Goal: Task Accomplishment & Management: Manage account settings

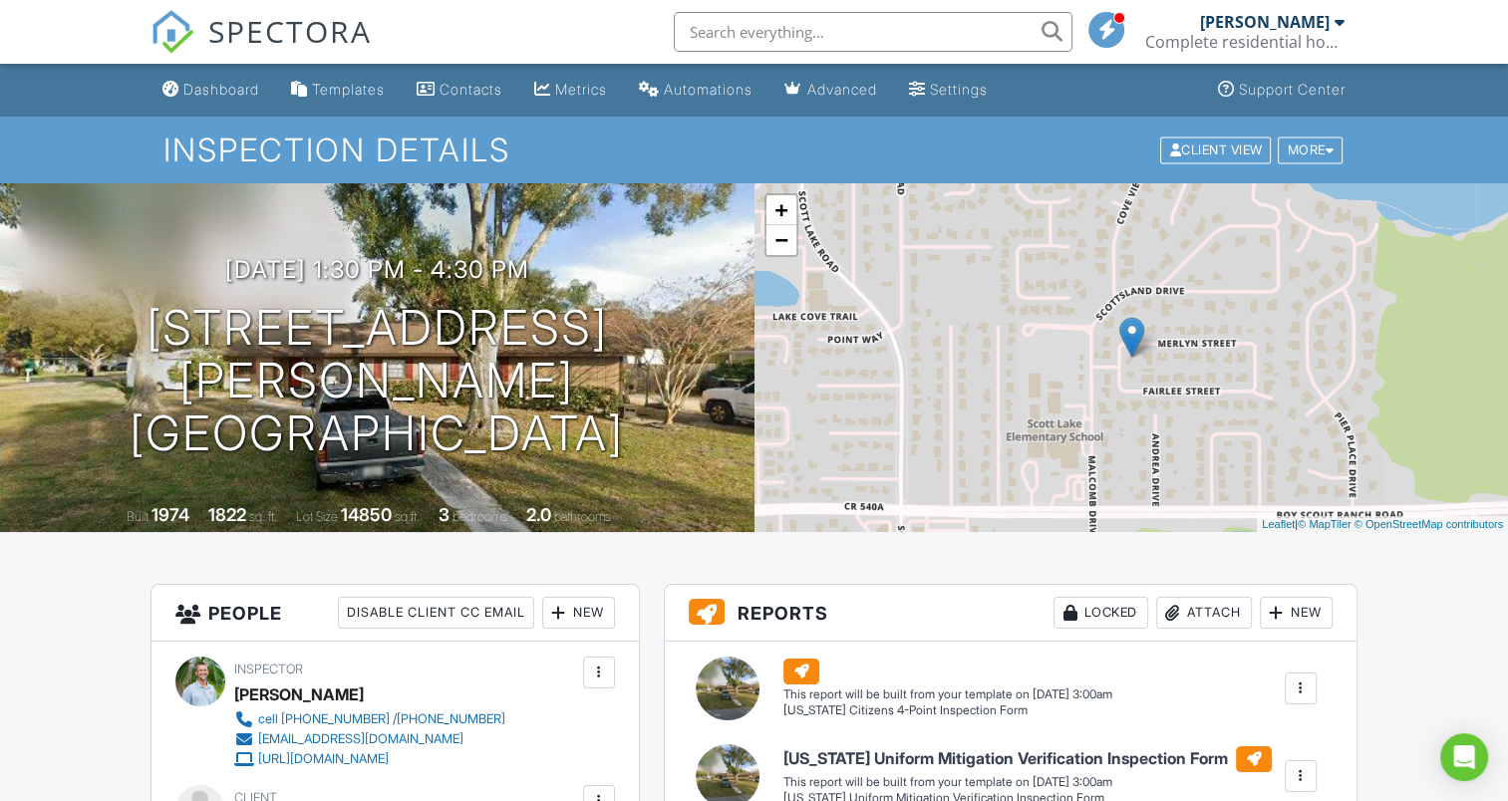
click at [1193, 611] on div "Attach" at bounding box center [1204, 613] width 96 height 32
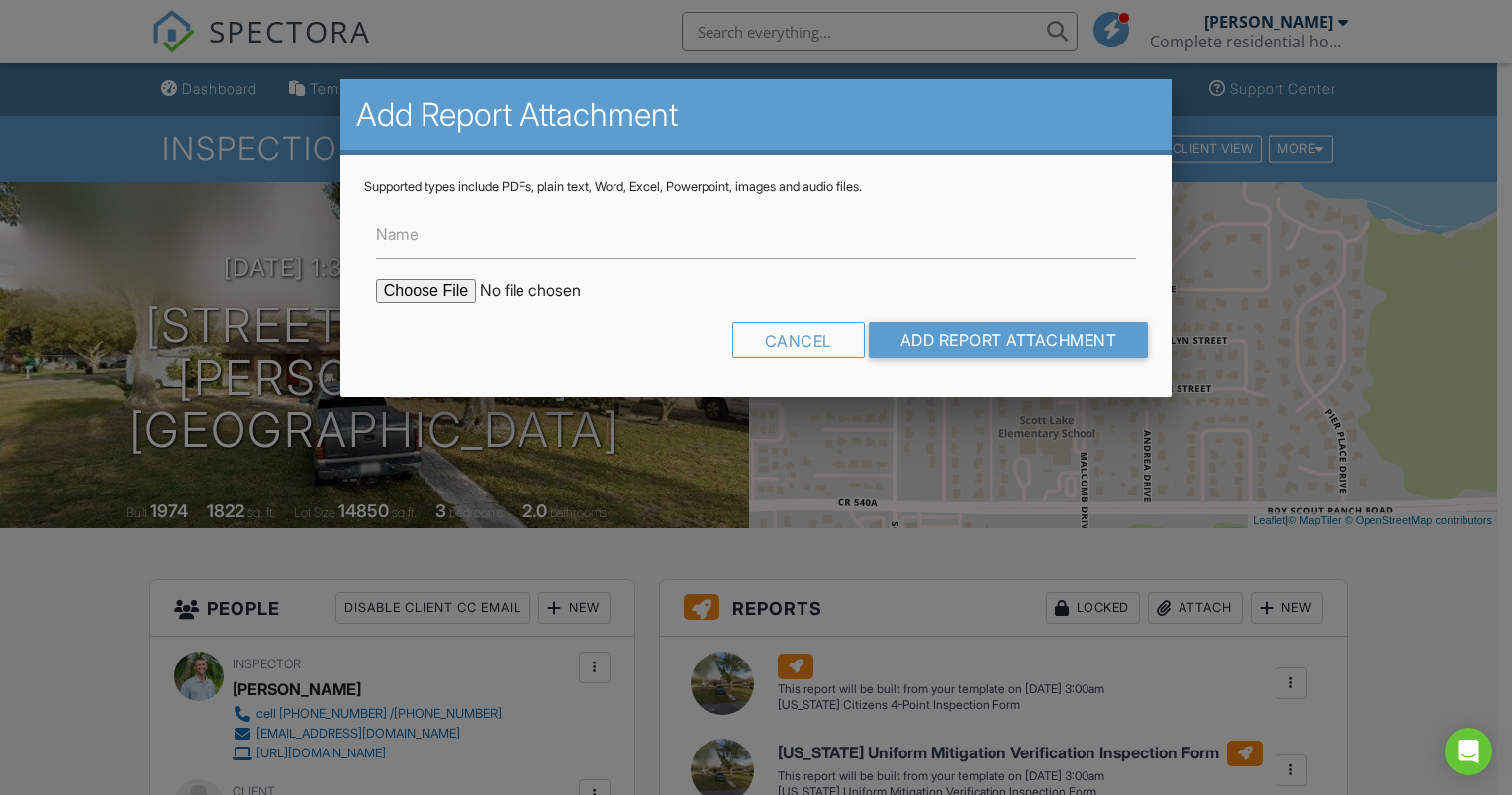
click at [439, 290] on input "file" at bounding box center [544, 291] width 337 height 24
type input "C:\fakepath\1215 Merlyn st reroof 3-6-2020.pdf"
click at [958, 337] on input "Add Report Attachment" at bounding box center [1009, 340] width 280 height 36
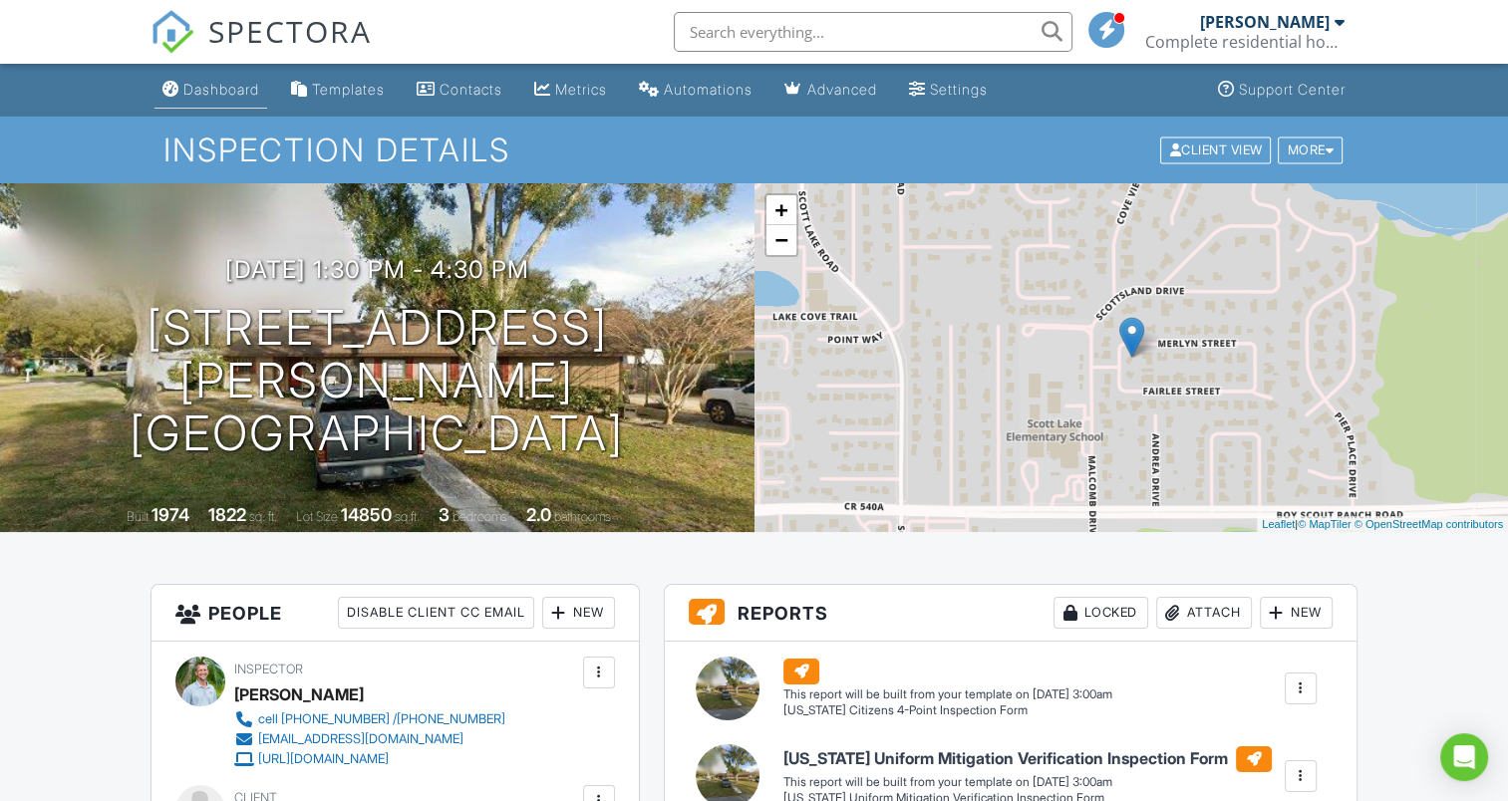
click at [197, 87] on div "Dashboard" at bounding box center [221, 89] width 76 height 17
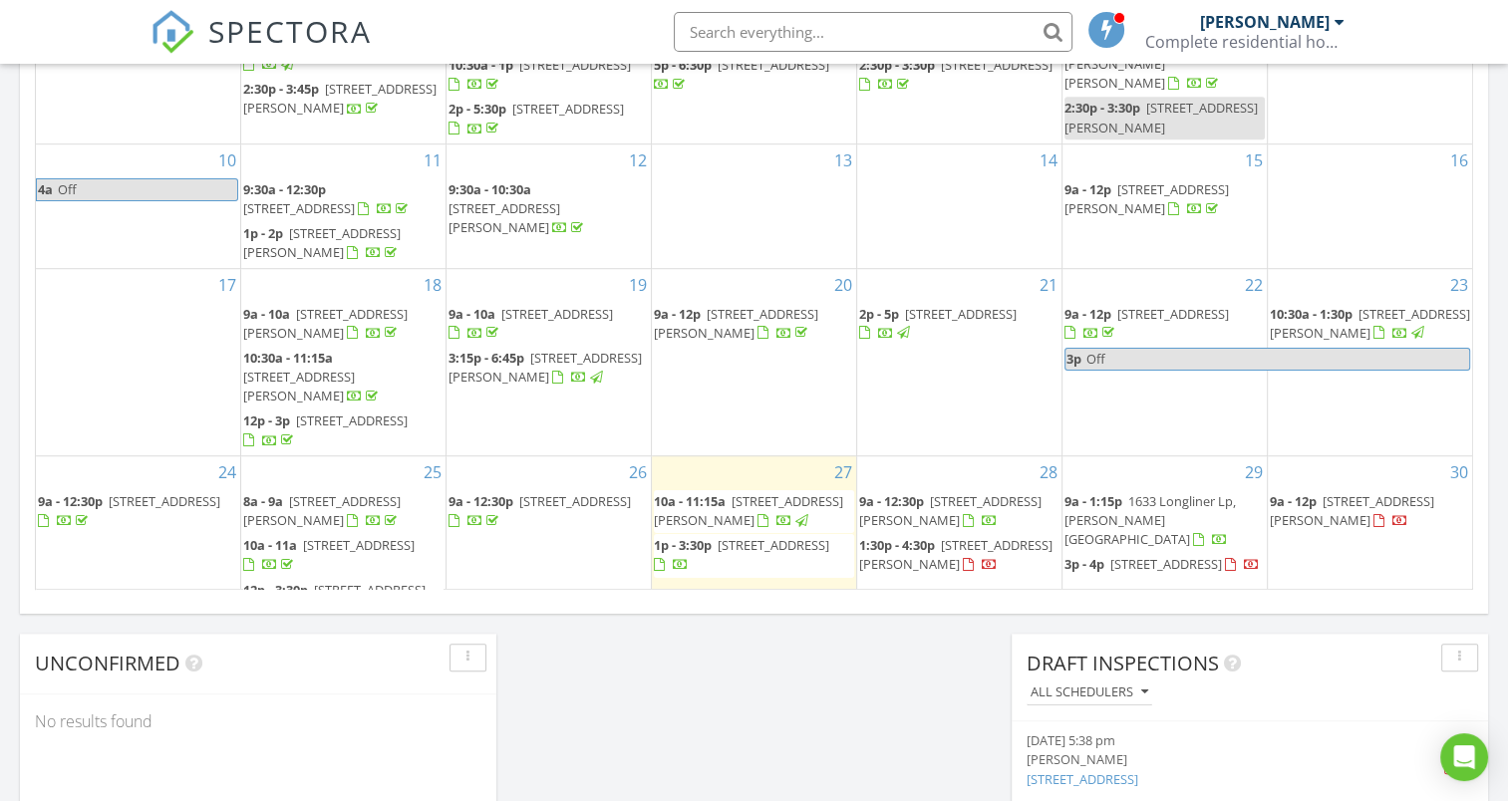
scroll to position [1237, 0]
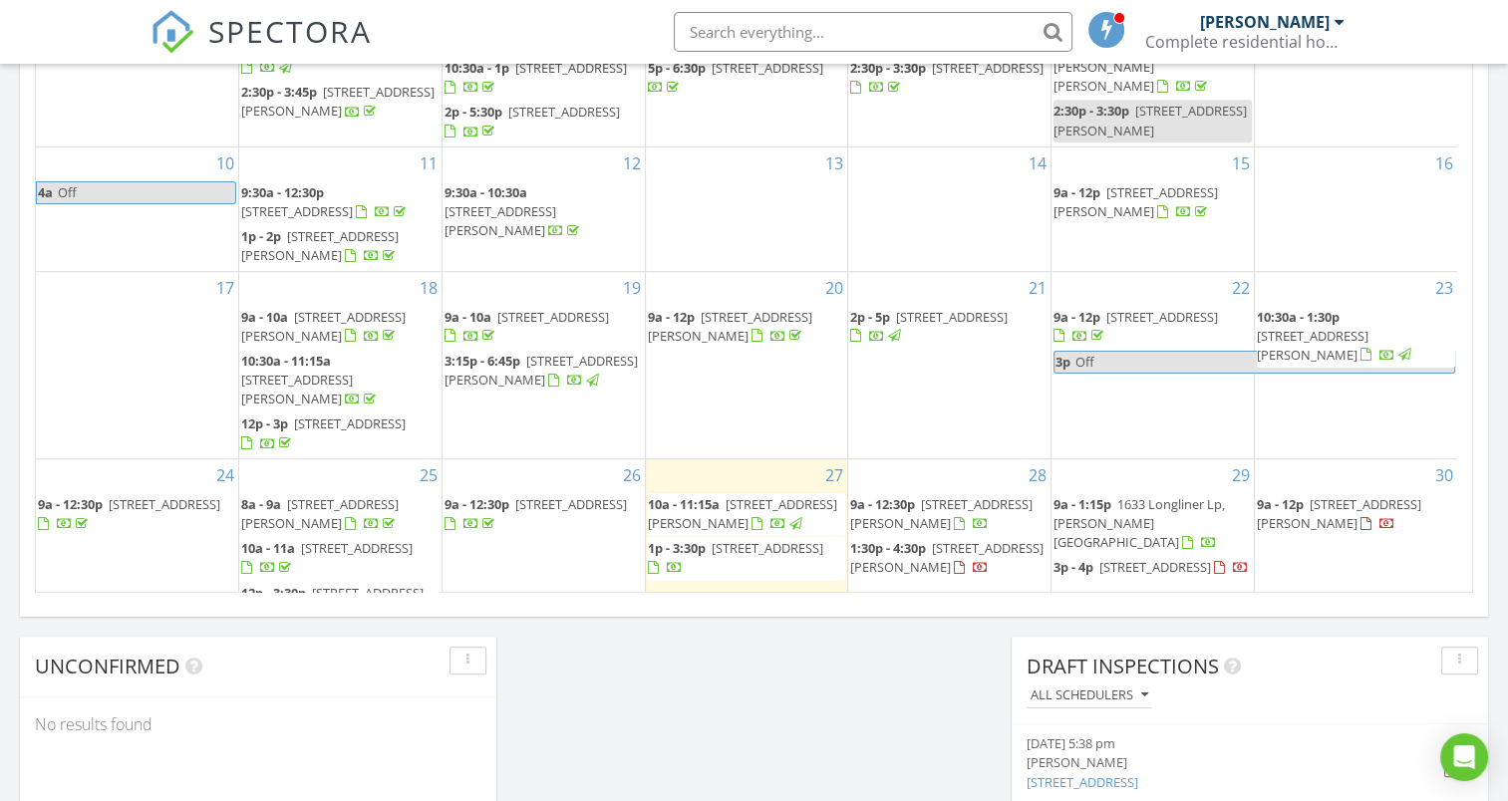
click at [1096, 560] on span "3p - 4p 865 White Birch Ln, Bartow 33830" at bounding box center [1150, 568] width 195 height 20
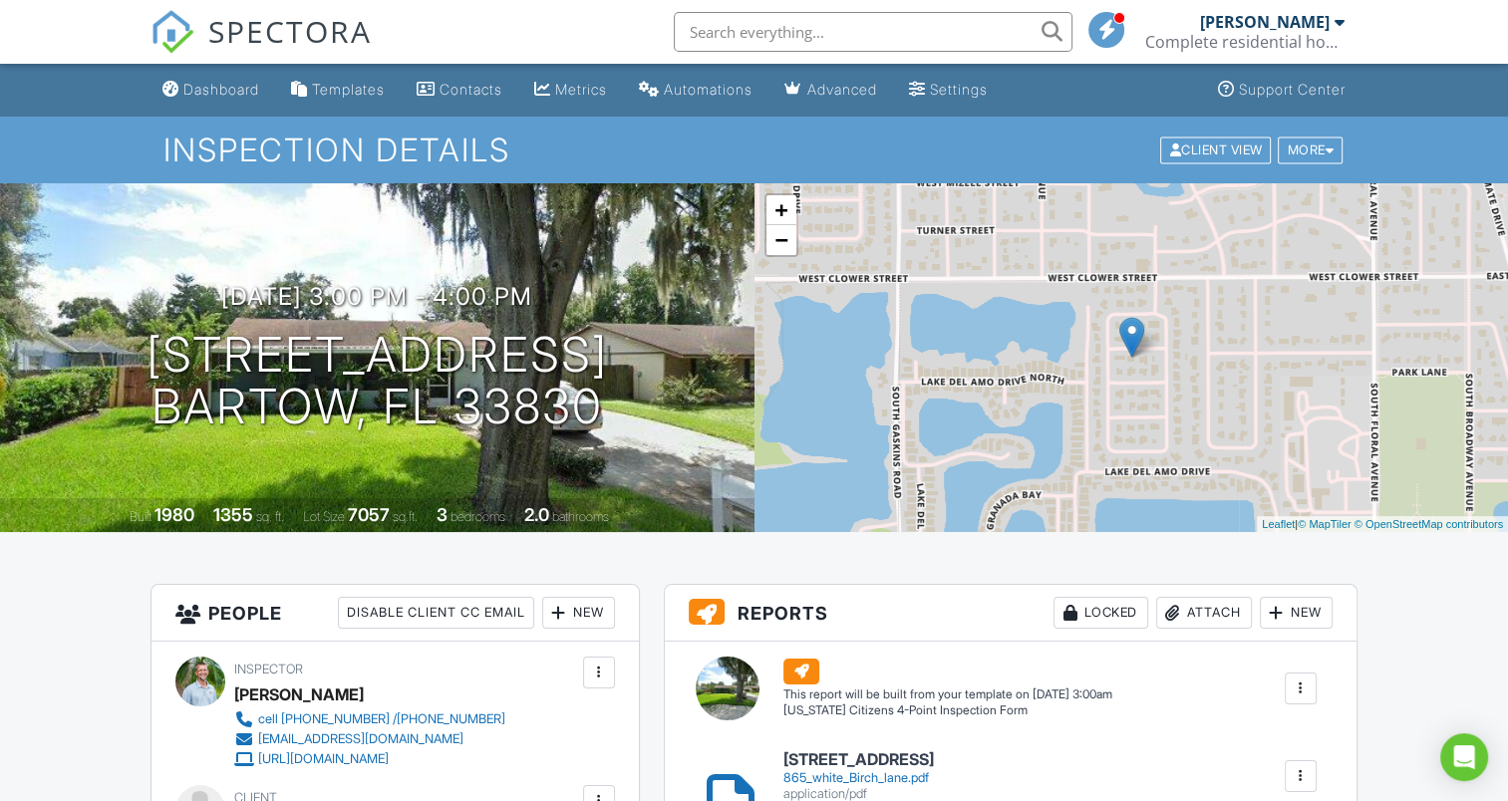
click at [1198, 608] on div "Attach" at bounding box center [1204, 613] width 96 height 32
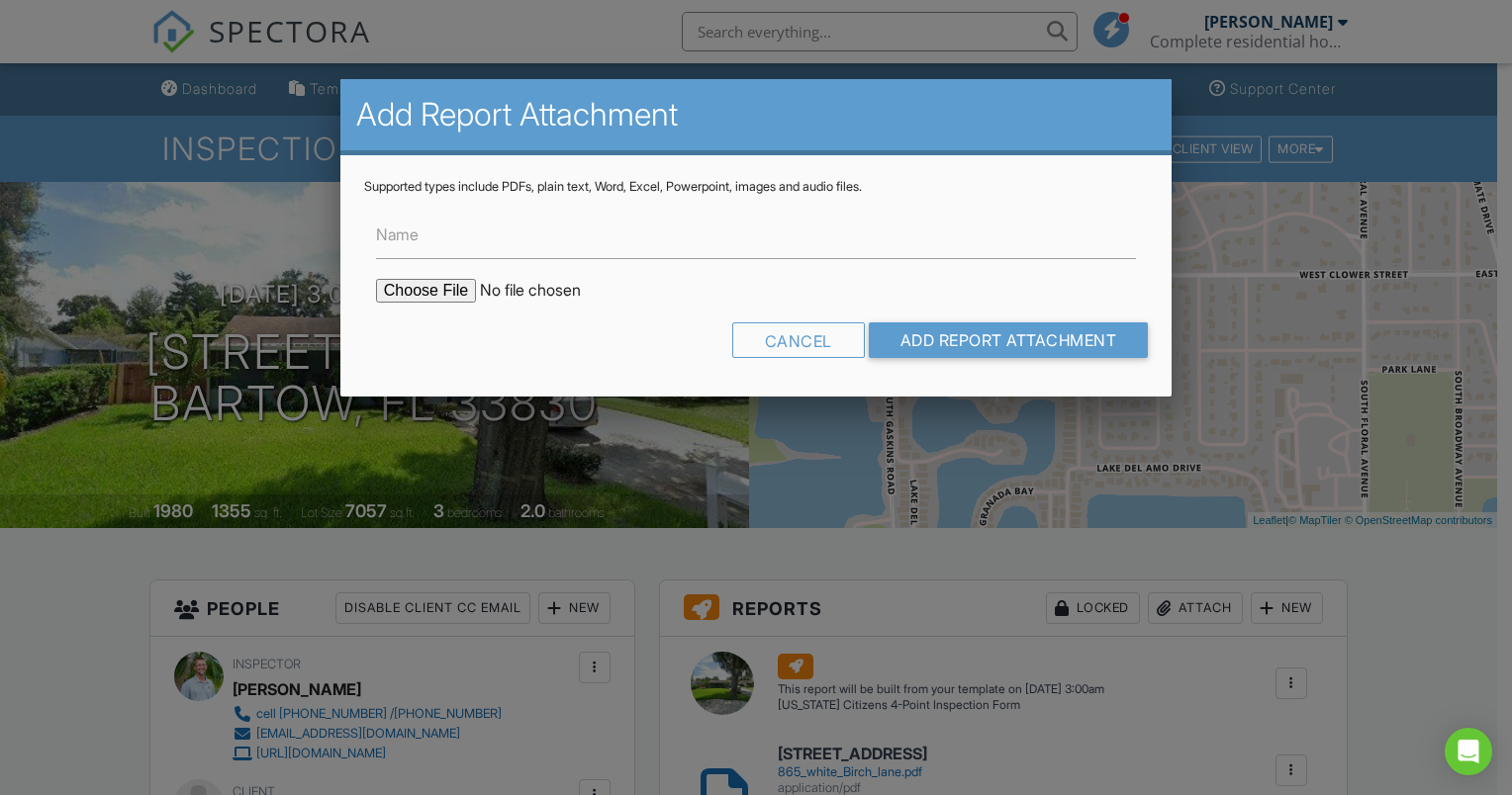
click at [451, 289] on input "file" at bounding box center [544, 291] width 337 height 24
type input "C:\fakepath\865 white birch reroof.pdf"
click at [923, 336] on input "Add Report Attachment" at bounding box center [1009, 340] width 280 height 36
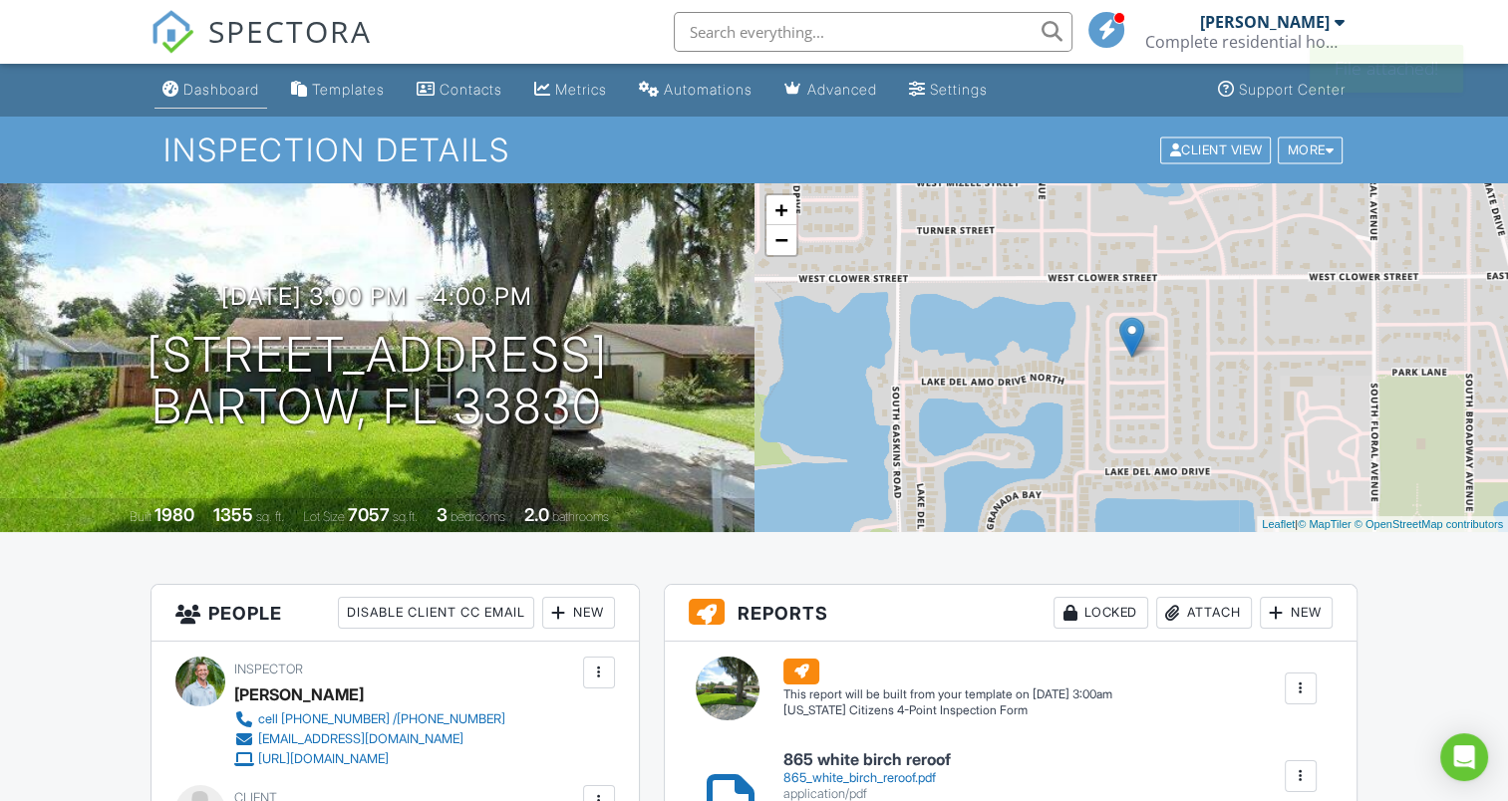
click at [219, 99] on link "Dashboard" at bounding box center [210, 90] width 113 height 37
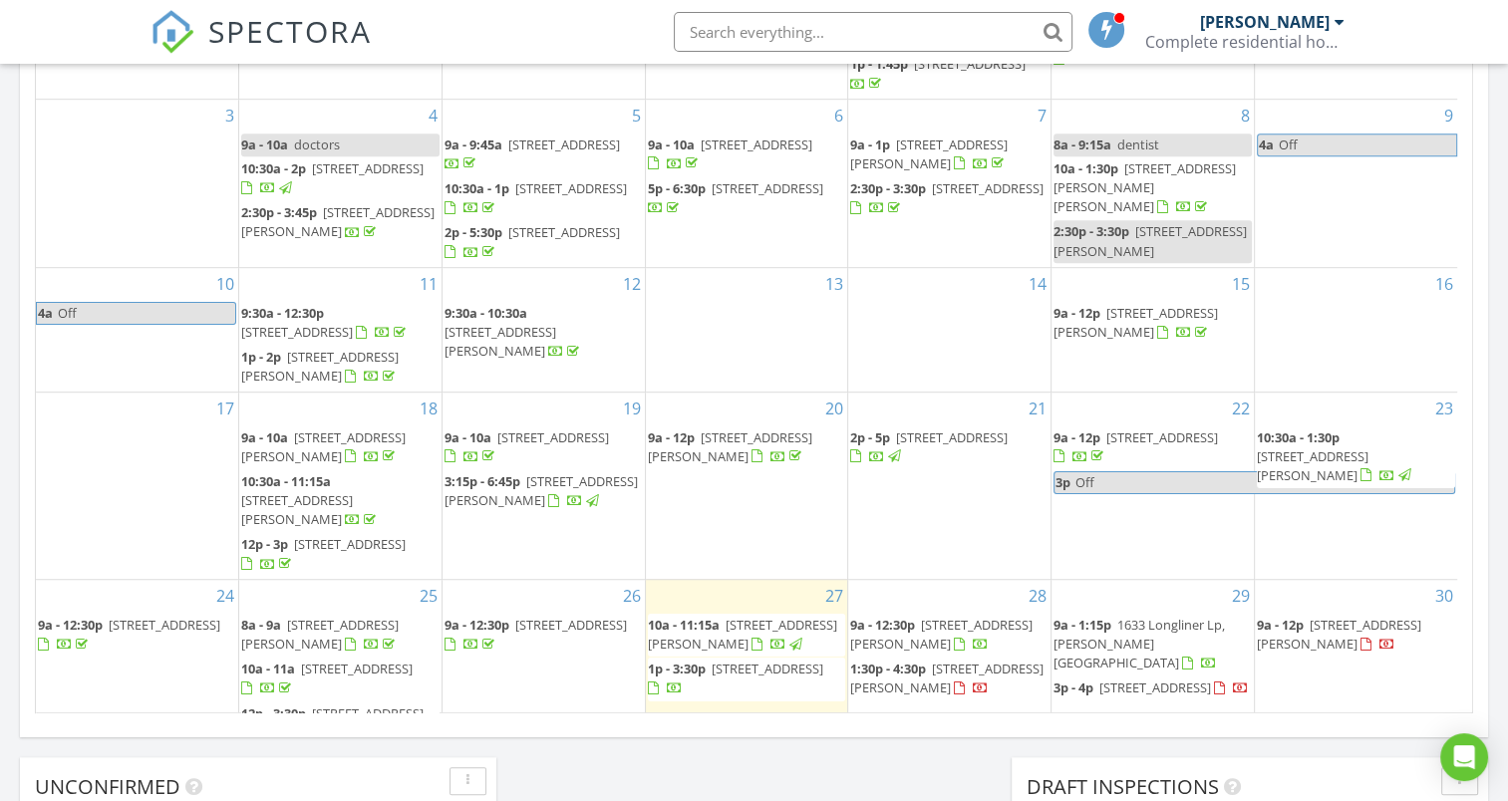
scroll to position [1196, 0]
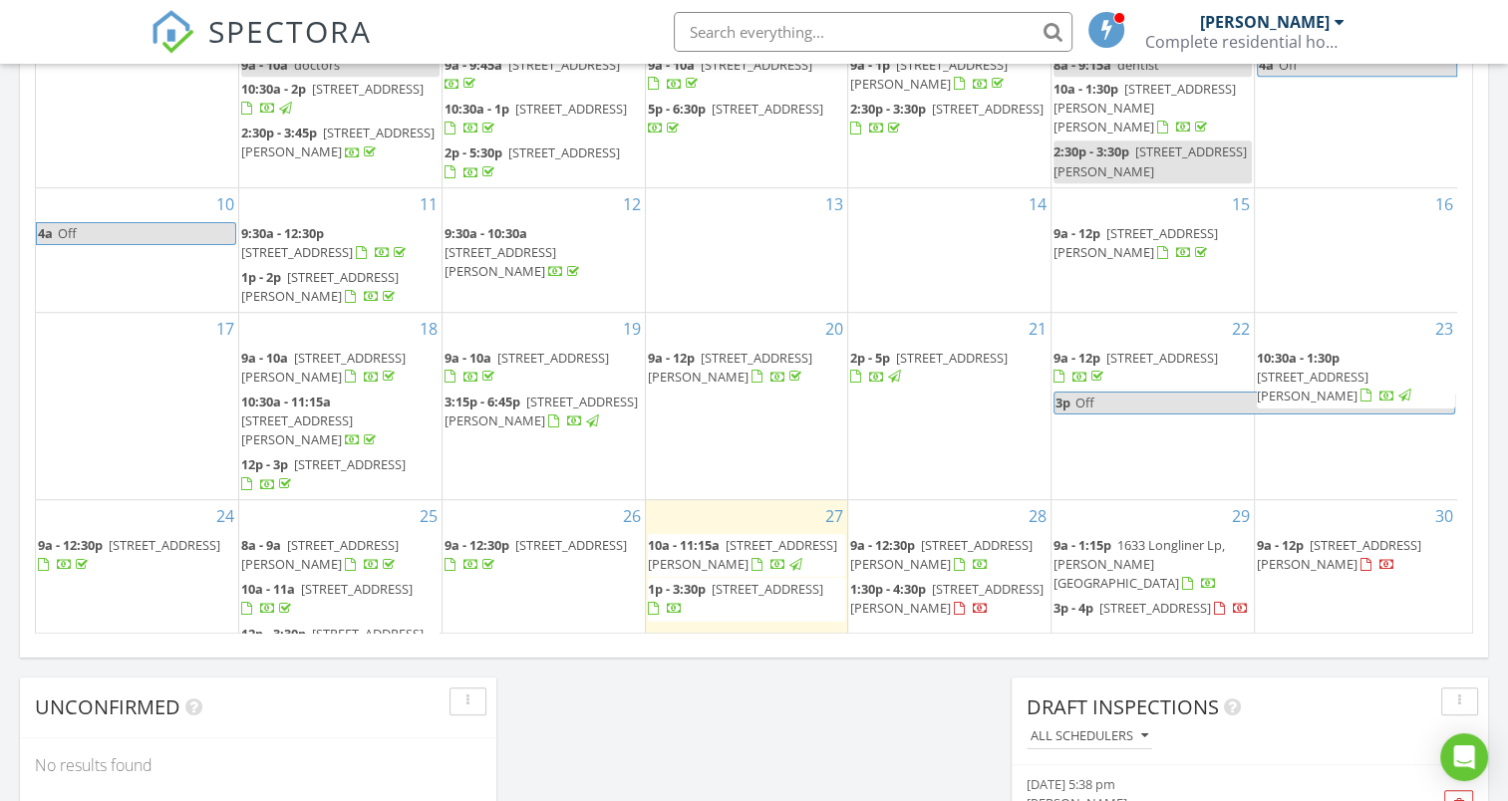
click at [1316, 547] on span "4936 Dory Dr, New Port Richey 34652" at bounding box center [1339, 554] width 164 height 37
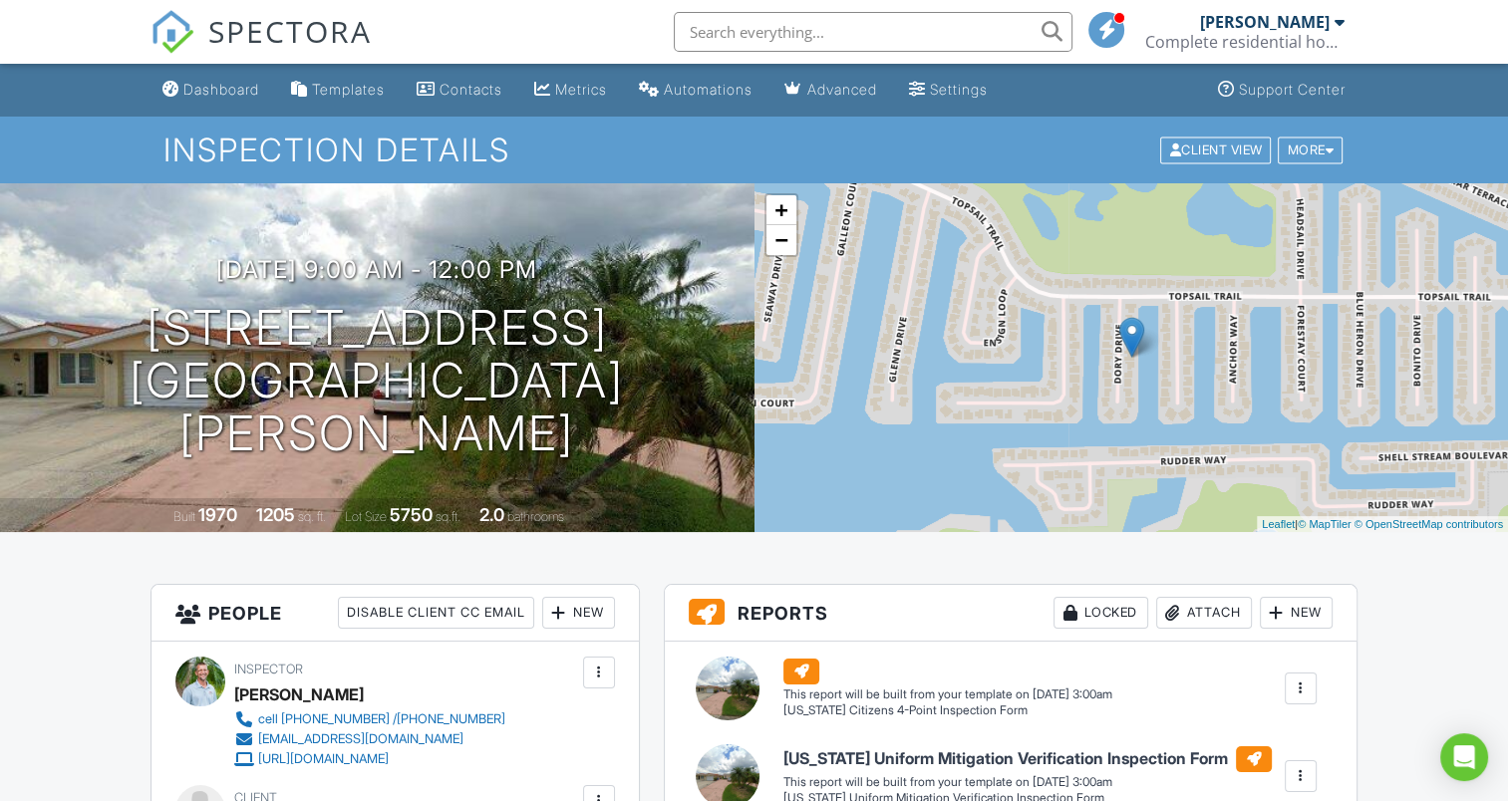
click at [1202, 606] on div "Attach" at bounding box center [1204, 613] width 96 height 32
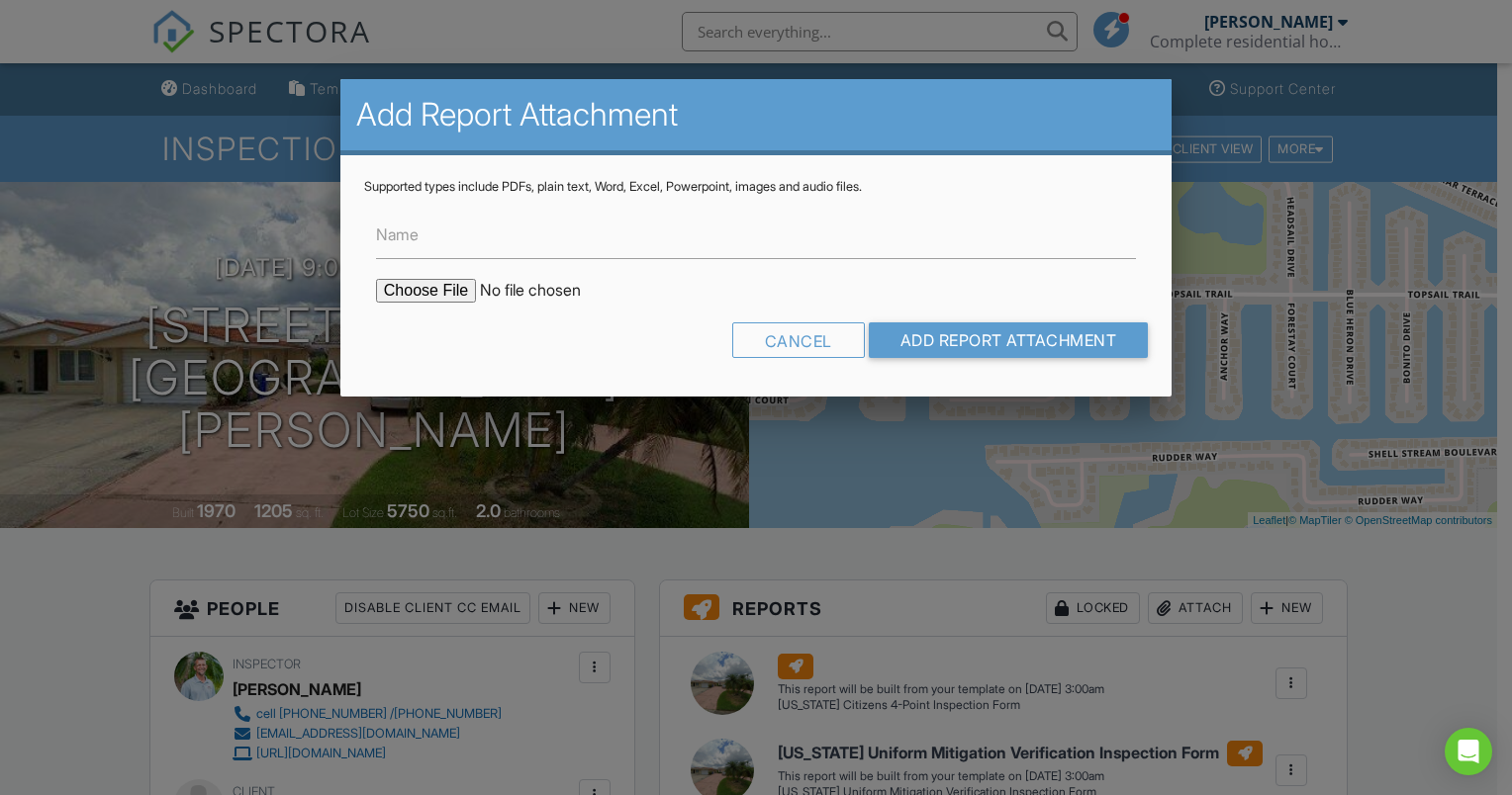
click at [453, 294] on input "file" at bounding box center [544, 291] width 337 height 24
type input "C:\fakepath\4936 Dory Dr Permits.pdf"
click at [943, 339] on input "Add Report Attachment" at bounding box center [1009, 340] width 280 height 36
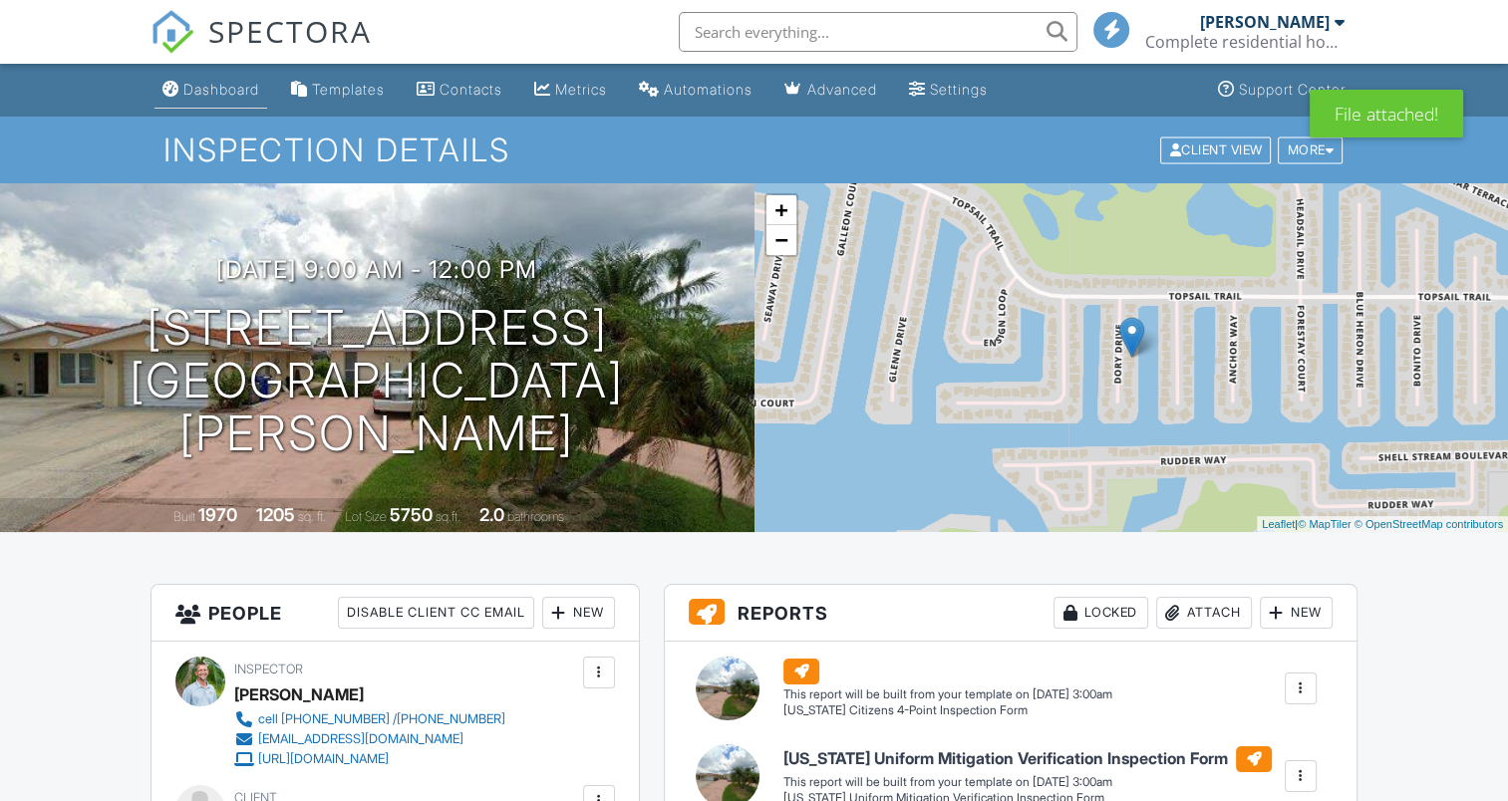
click at [205, 90] on div "Dashboard" at bounding box center [221, 89] width 76 height 17
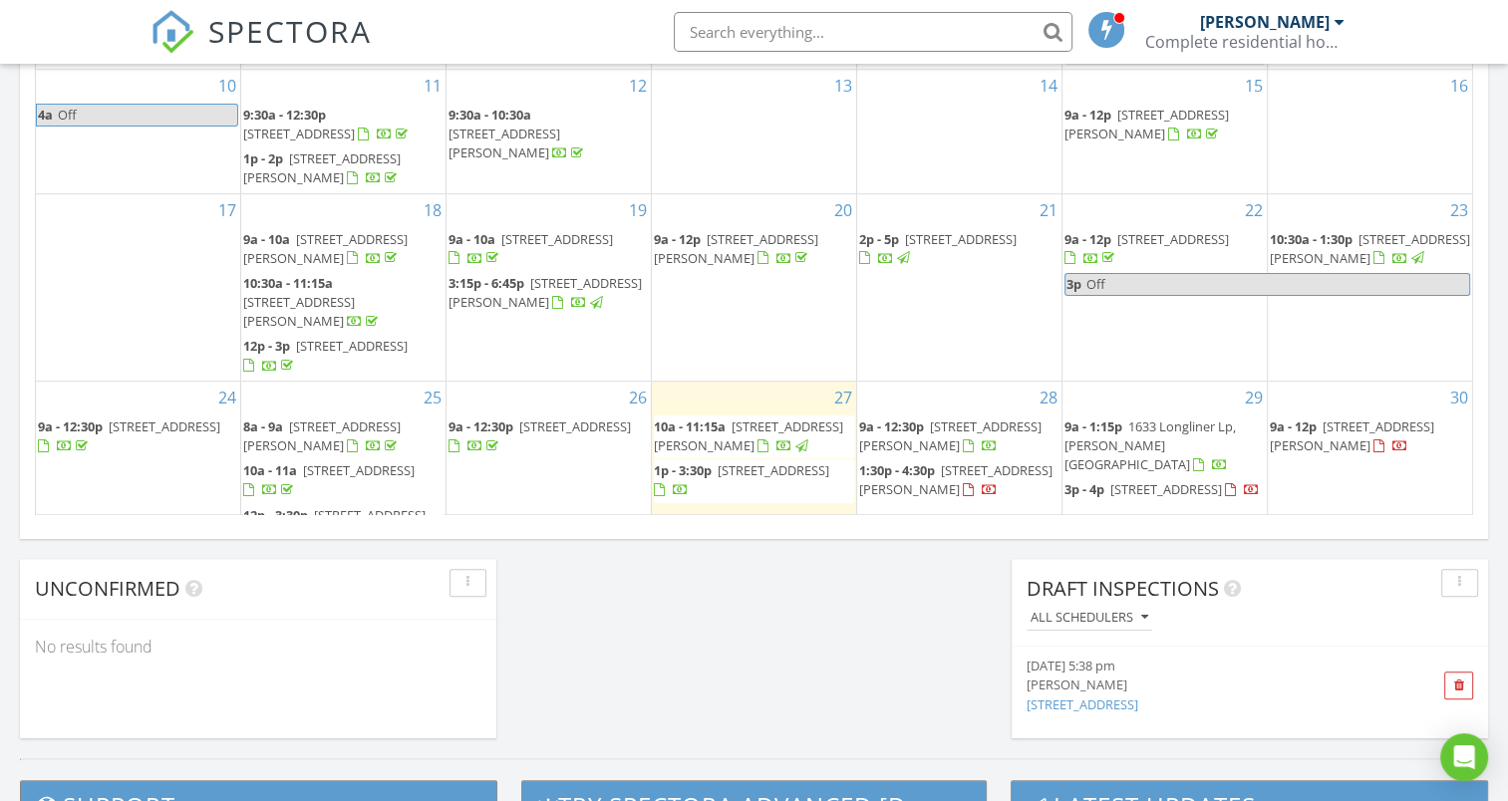
scroll to position [1316, 0]
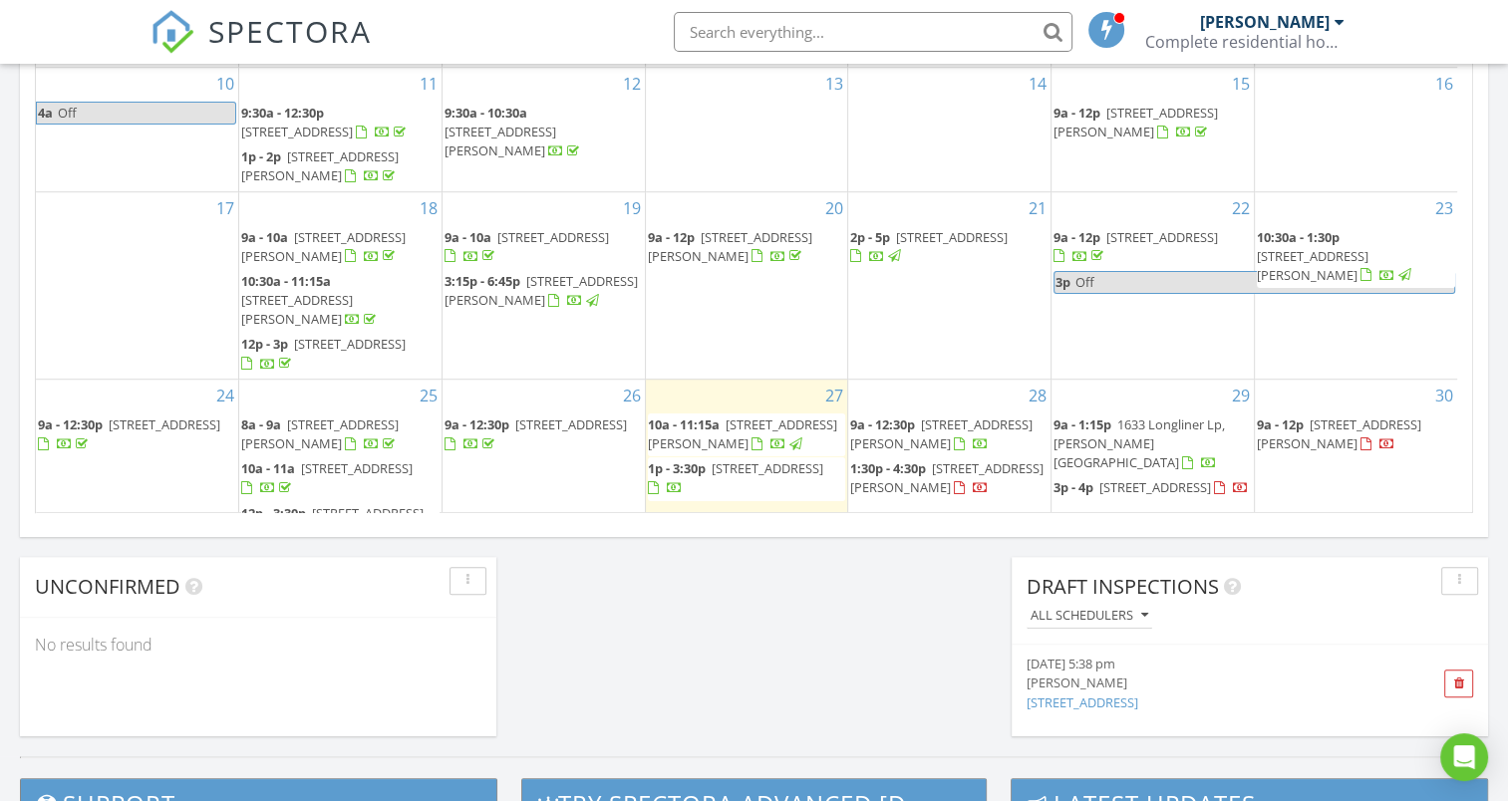
click at [942, 428] on span "[STREET_ADDRESS][PERSON_NAME]" at bounding box center [941, 434] width 182 height 37
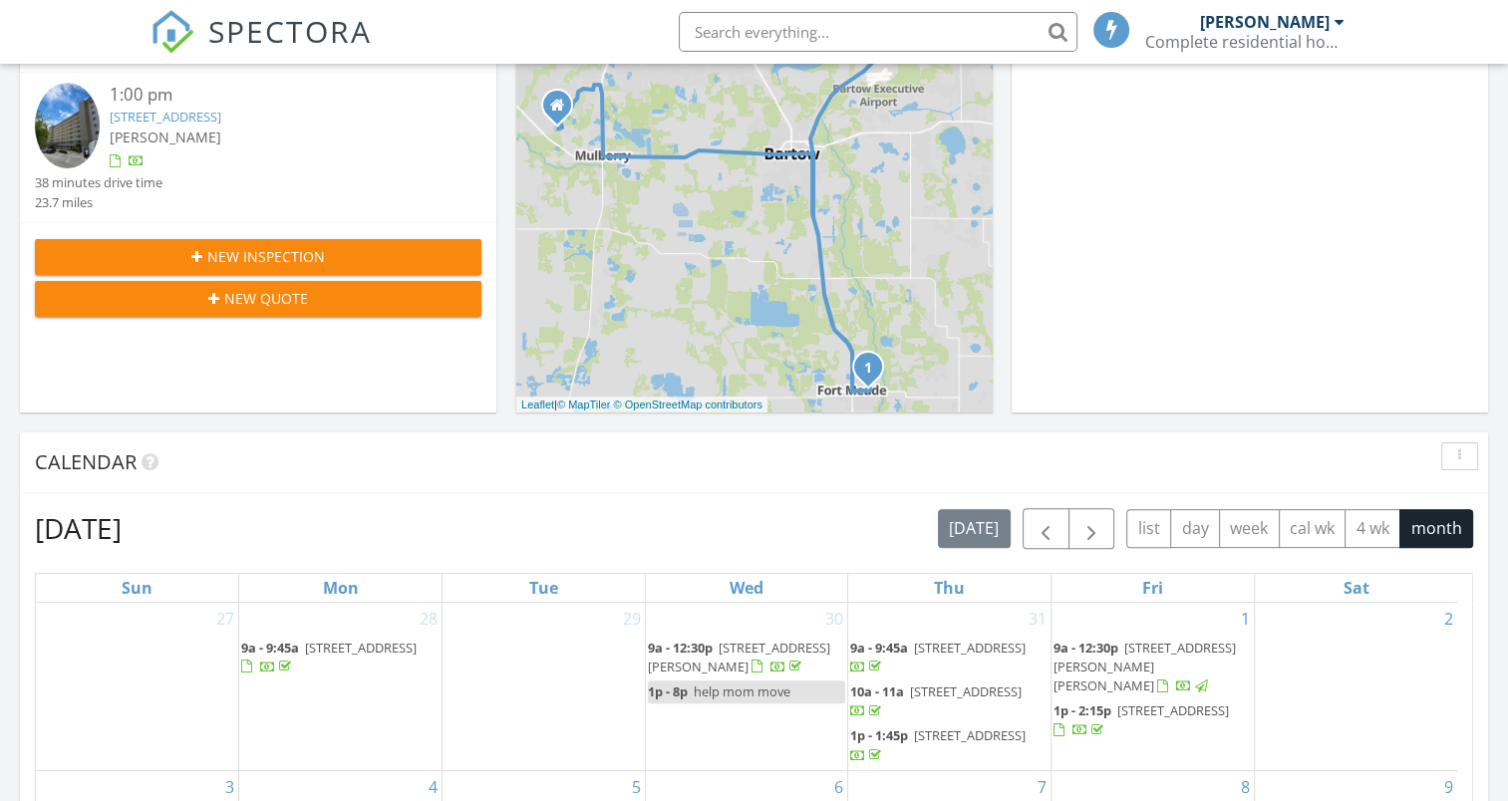
scroll to position [1316, 0]
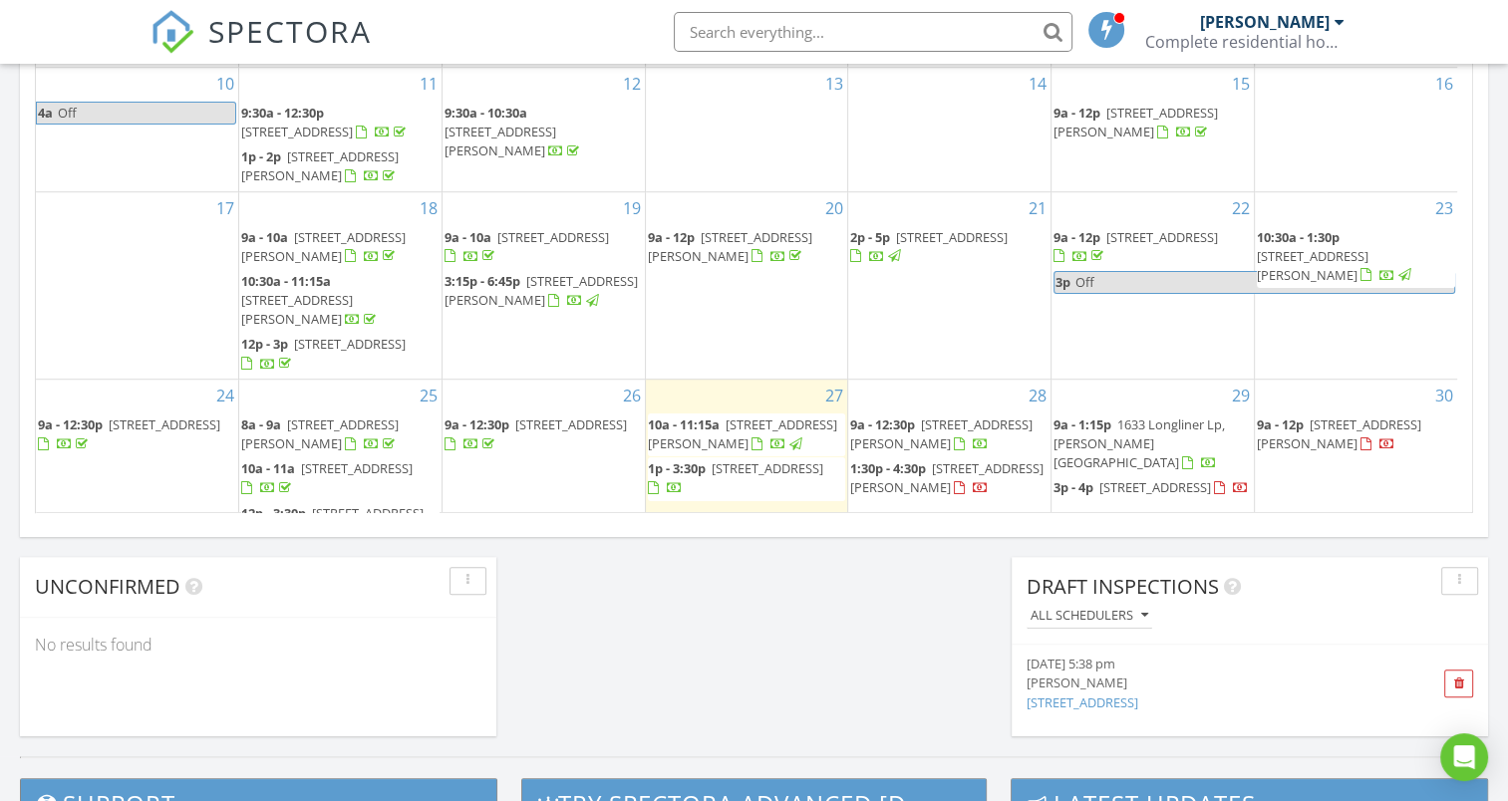
click at [891, 431] on span "9a - 12:30p" at bounding box center [882, 425] width 65 height 18
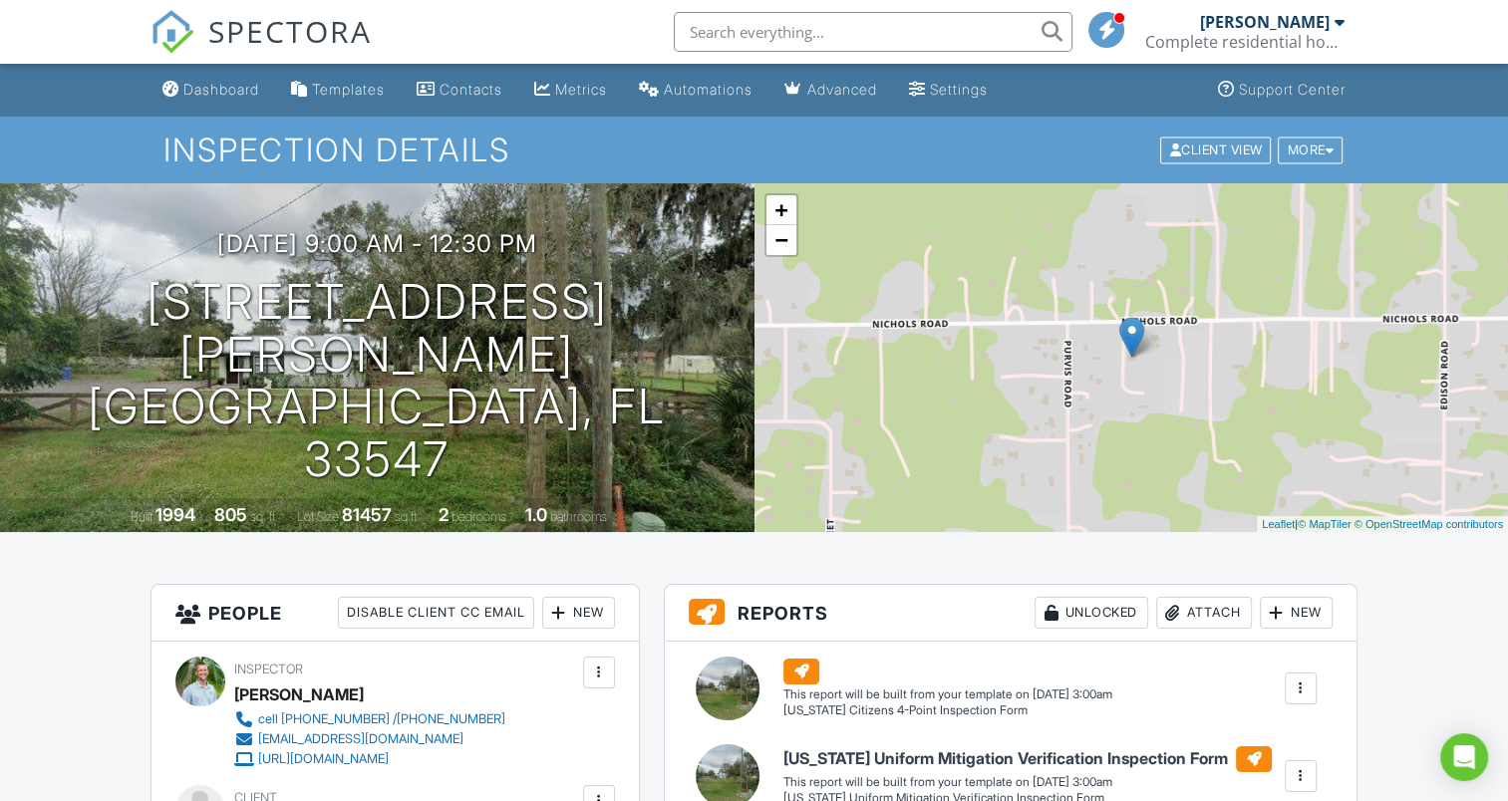
click at [1192, 607] on div "Attach" at bounding box center [1204, 613] width 96 height 32
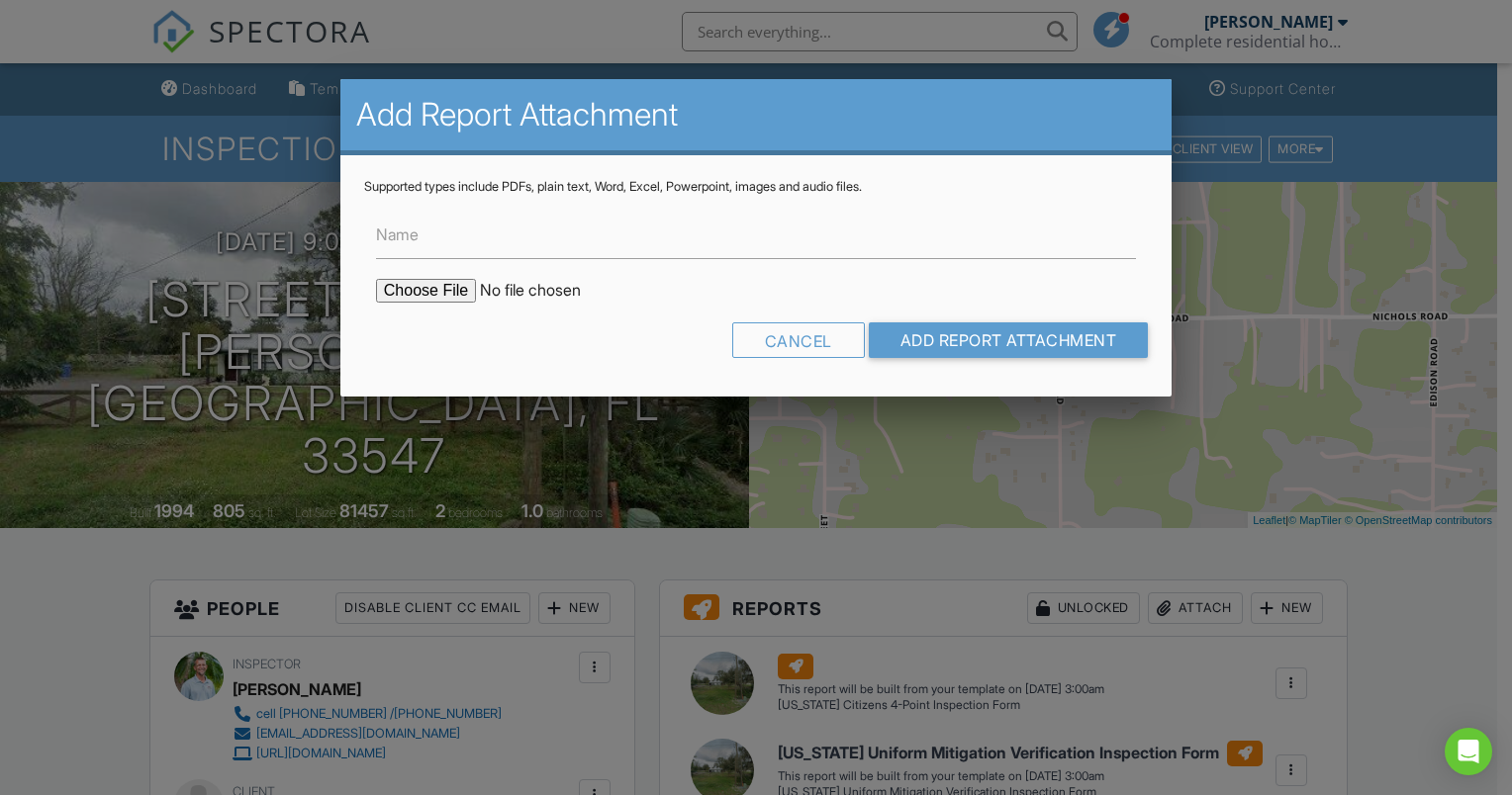
click at [442, 294] on input "file" at bounding box center [544, 291] width 337 height 24
type input "C:\fakepath\2421 Nichols rd permits.pdf"
click at [933, 331] on input "Add Report Attachment" at bounding box center [1009, 340] width 280 height 36
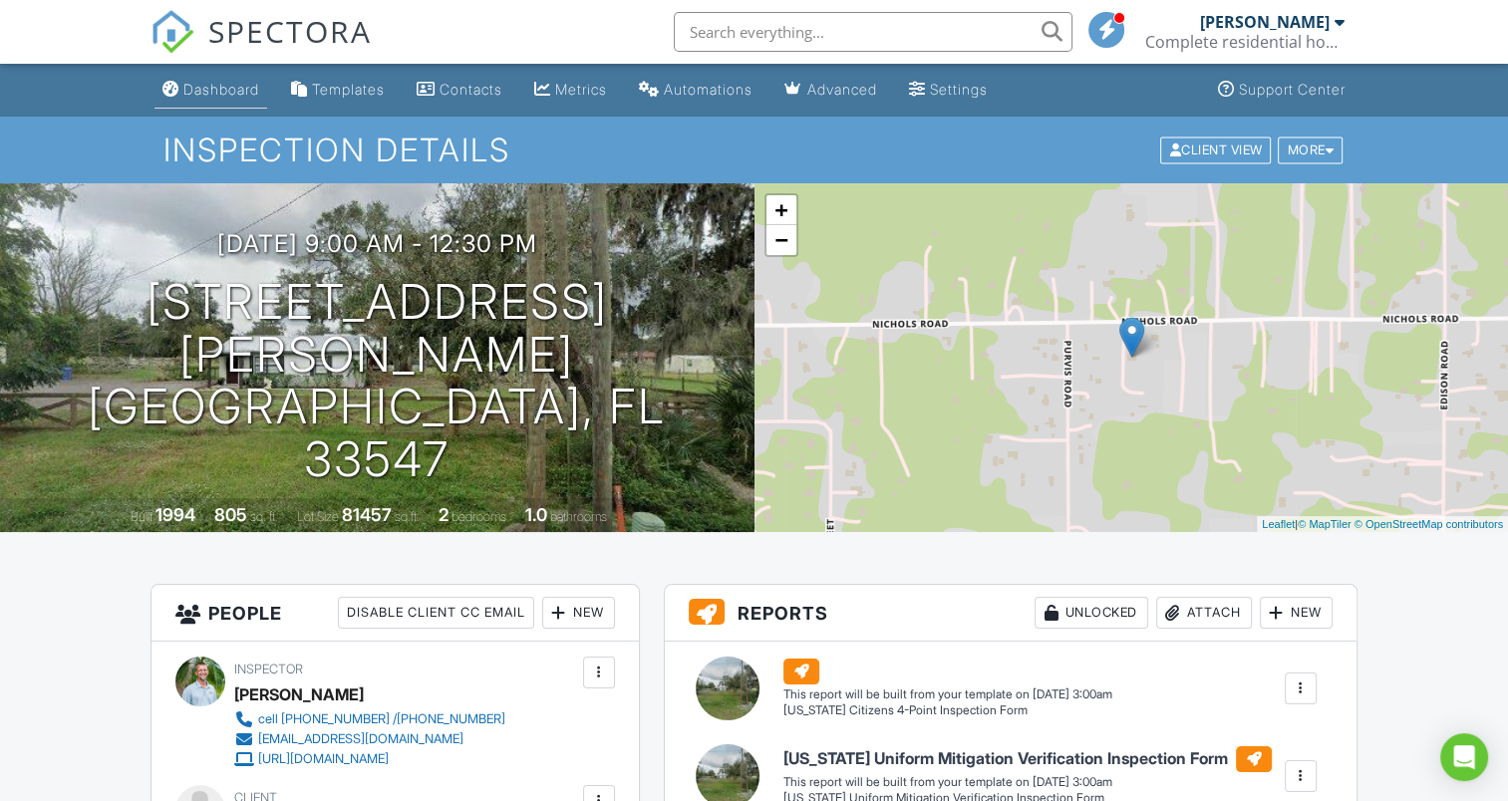
click at [241, 97] on div "Dashboard" at bounding box center [221, 89] width 76 height 17
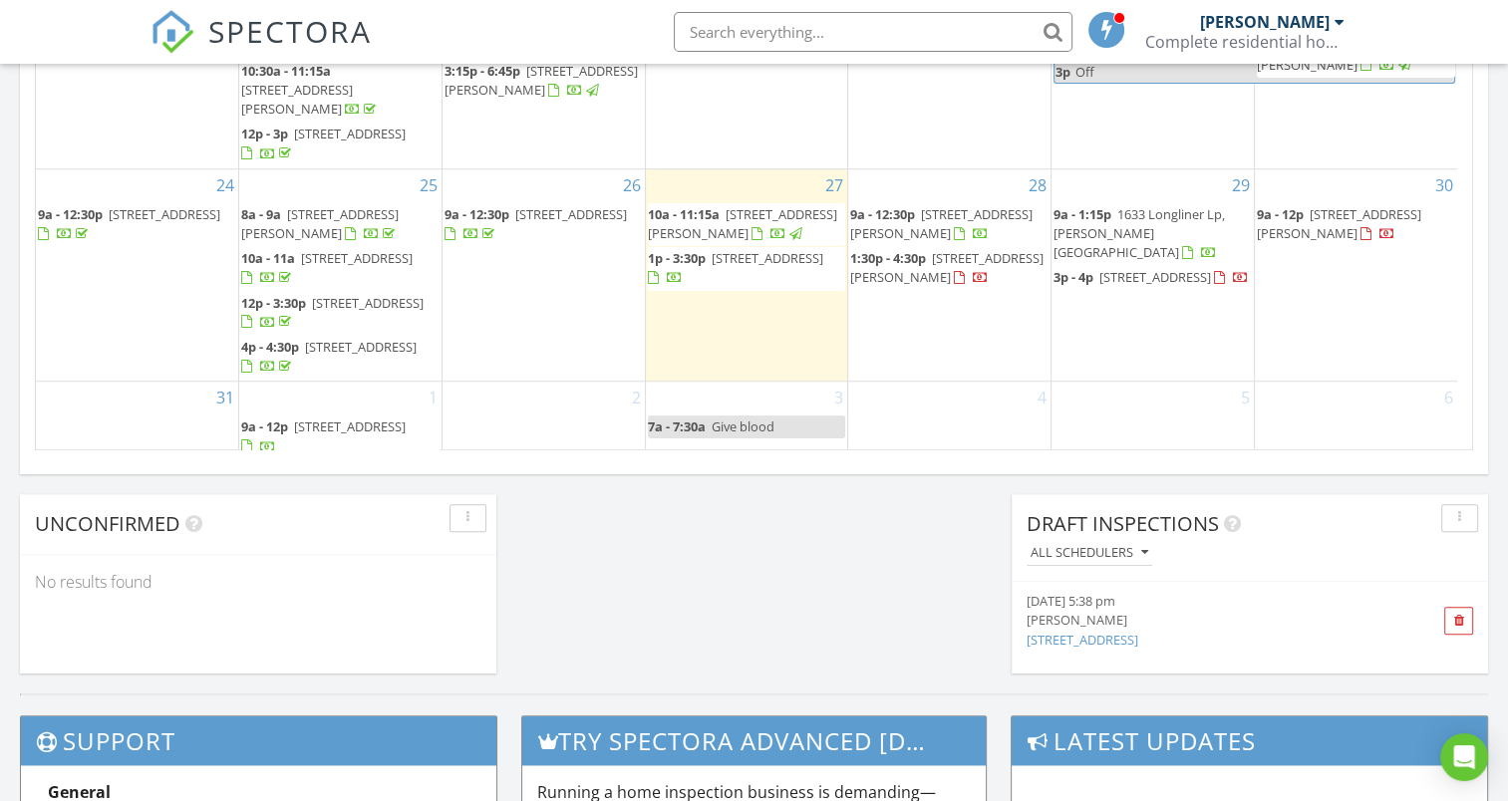
scroll to position [163, 0]
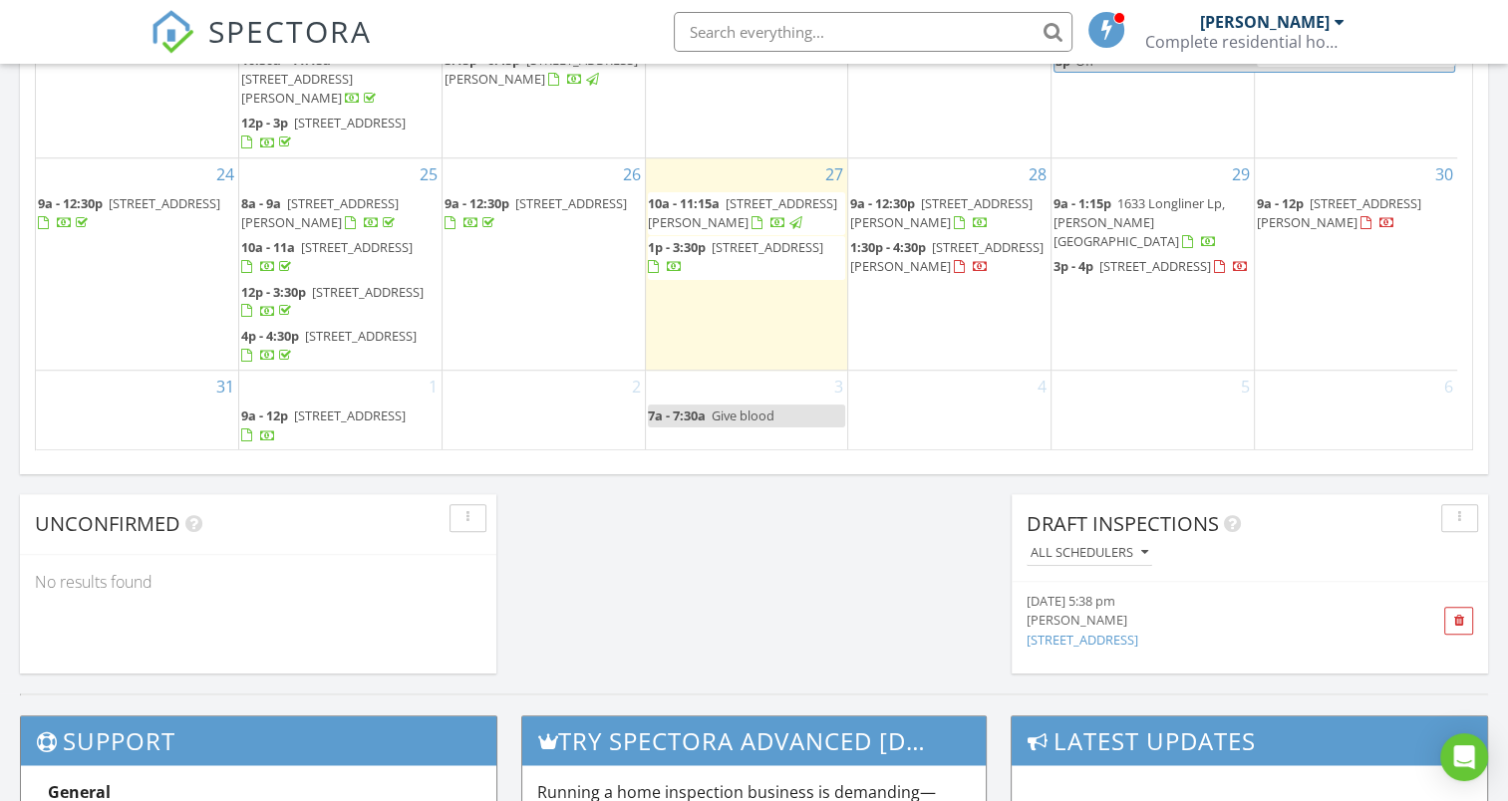
click at [319, 422] on span "[STREET_ADDRESS]" at bounding box center [350, 416] width 112 height 18
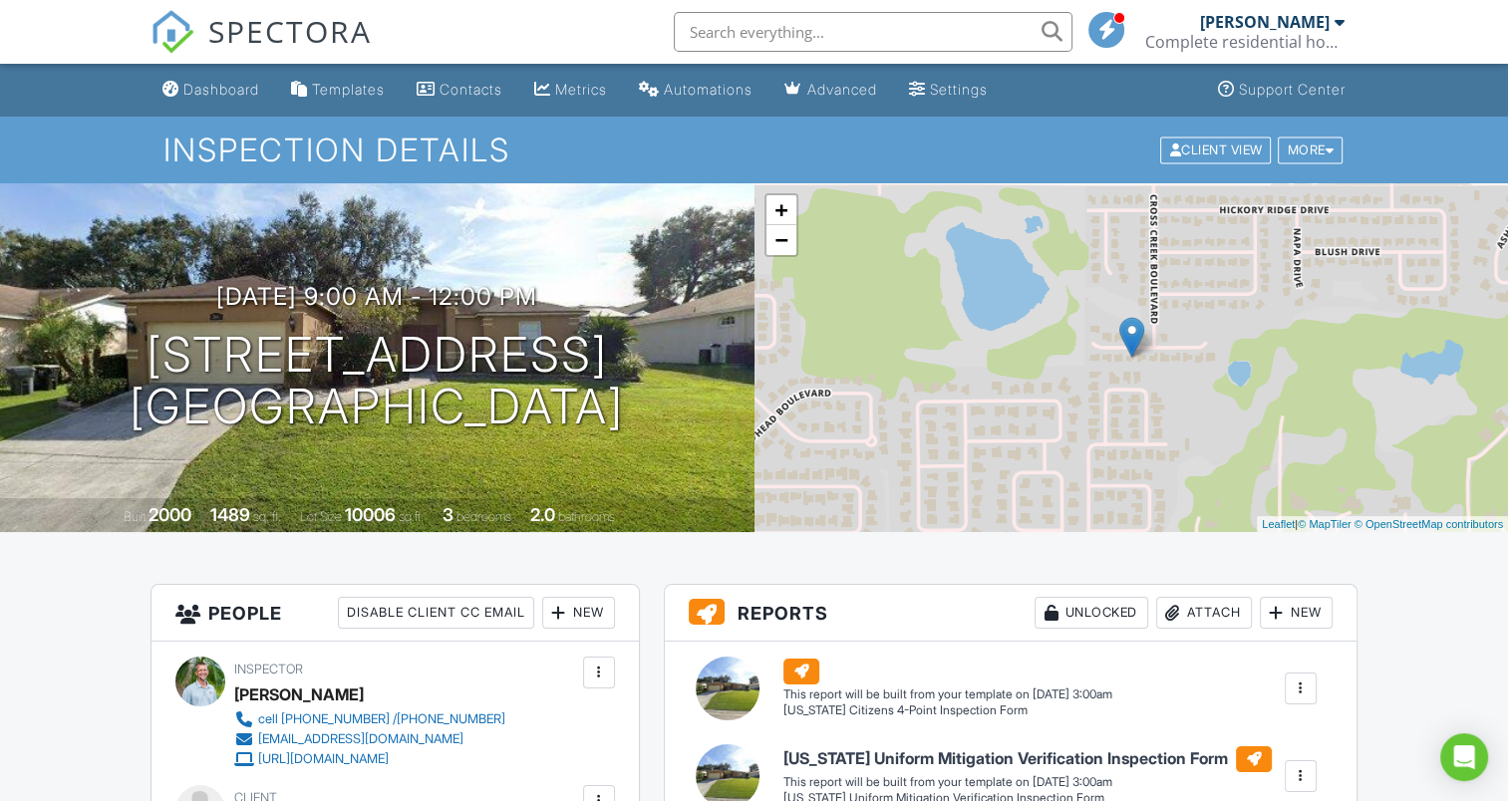
click at [1192, 609] on div "Attach" at bounding box center [1204, 613] width 96 height 32
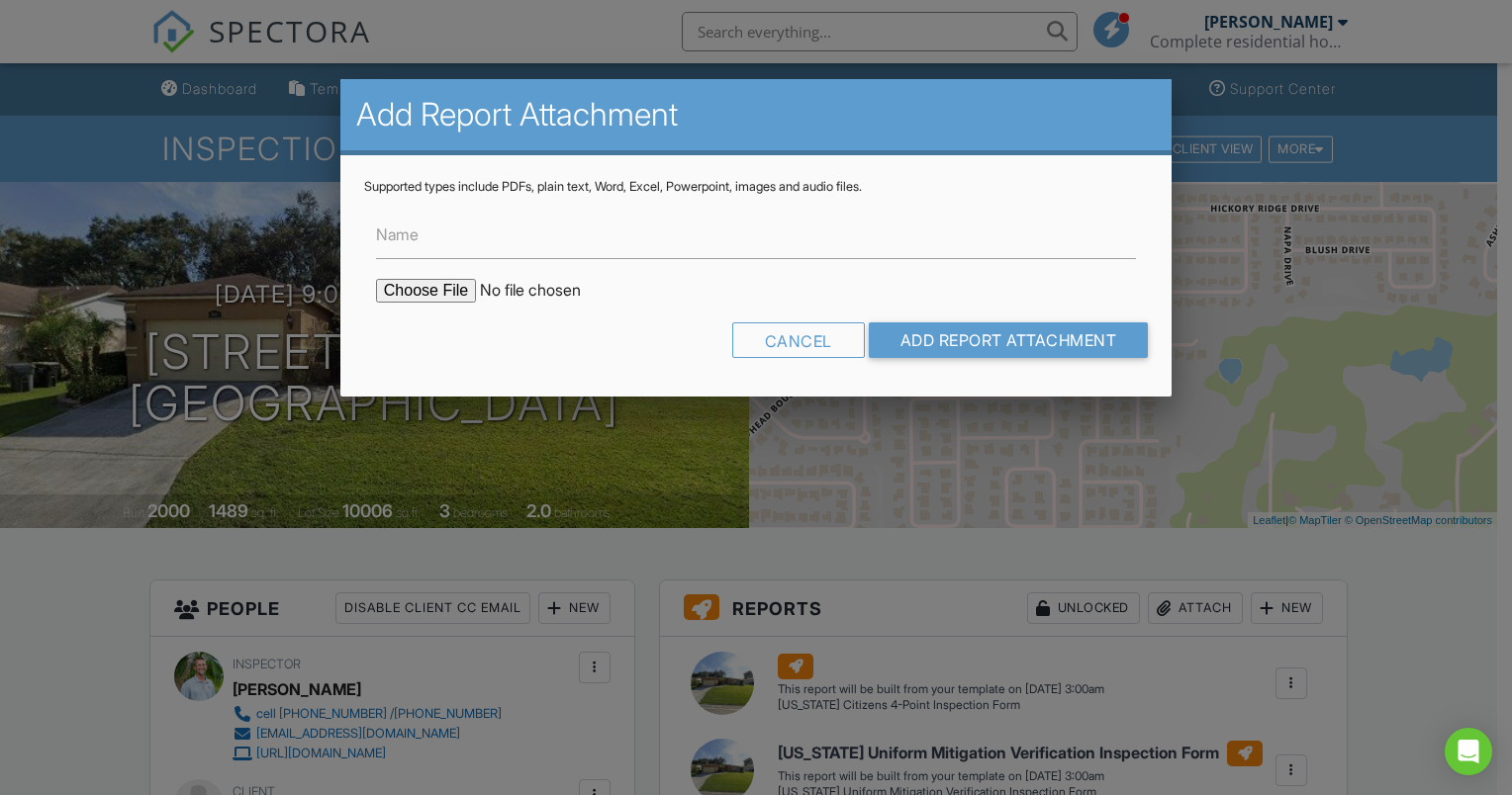
click at [446, 294] on input "file" at bounding box center [544, 291] width 337 height 24
click at [789, 336] on div "Cancel" at bounding box center [798, 340] width 133 height 36
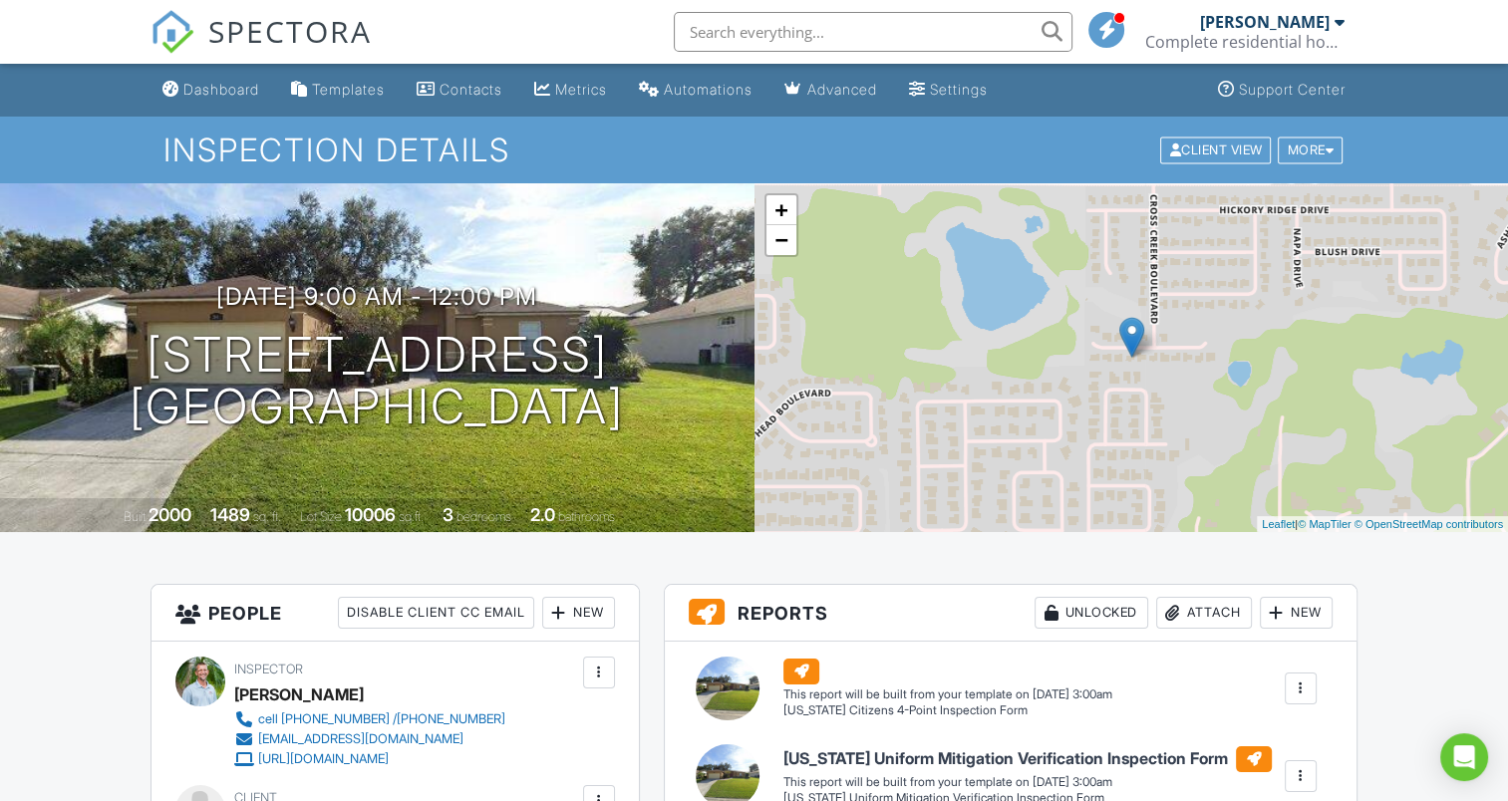
click at [1181, 614] on div "Attach" at bounding box center [1204, 613] width 96 height 32
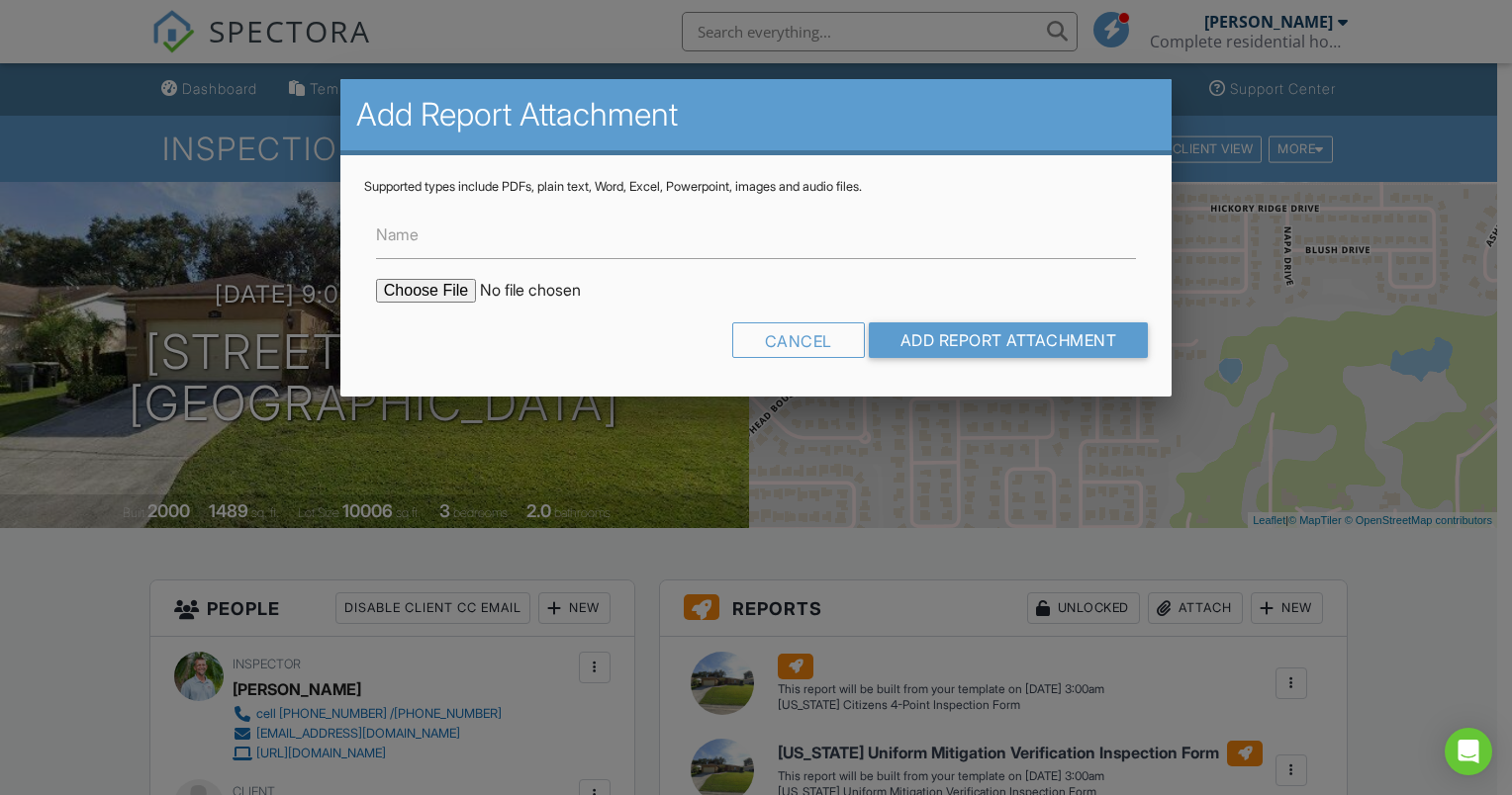
click at [419, 287] on input "file" at bounding box center [544, 291] width 337 height 24
click at [792, 341] on div "Cancel" at bounding box center [798, 340] width 133 height 36
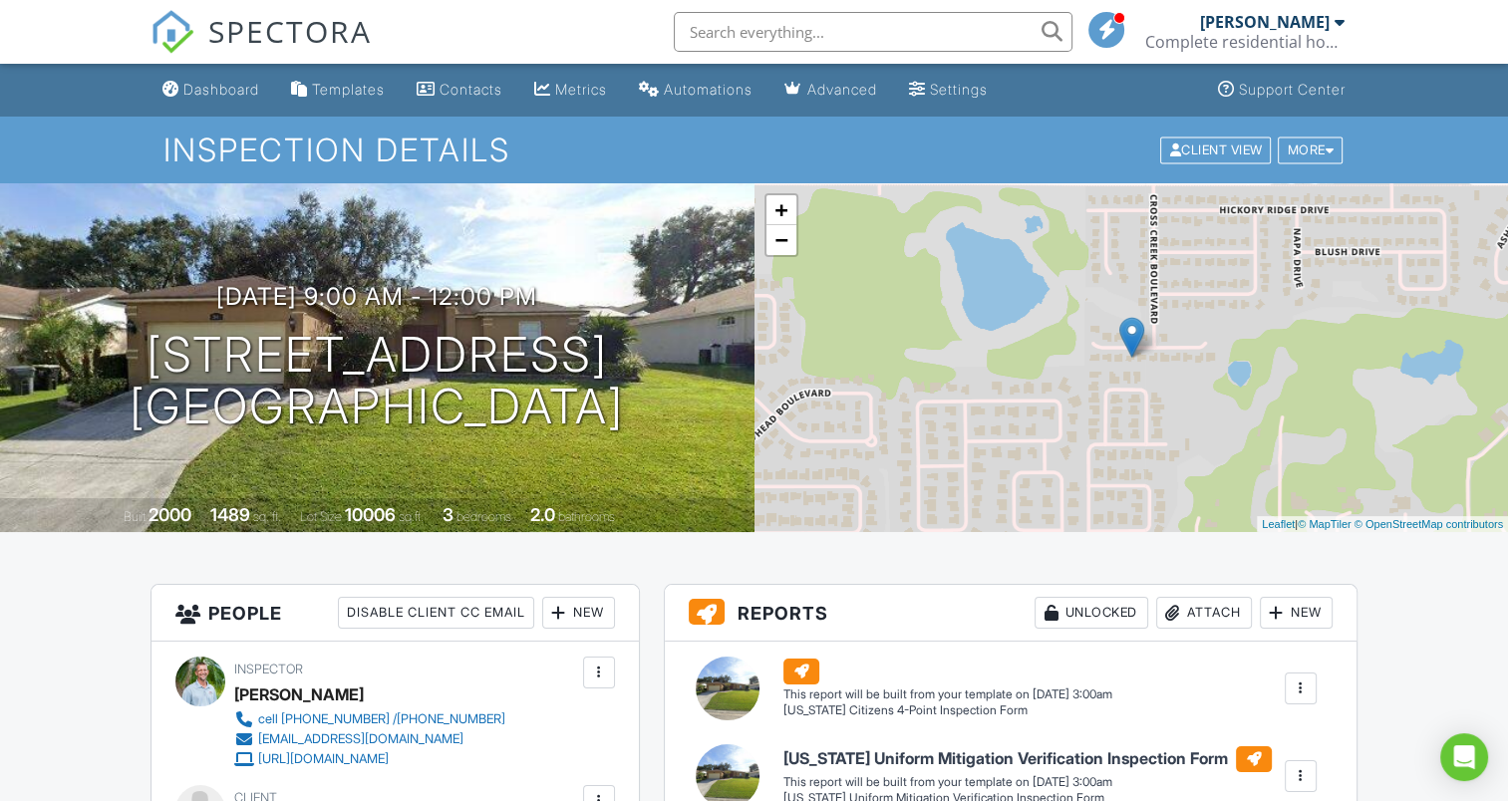
click at [1172, 603] on div at bounding box center [1173, 613] width 20 height 20
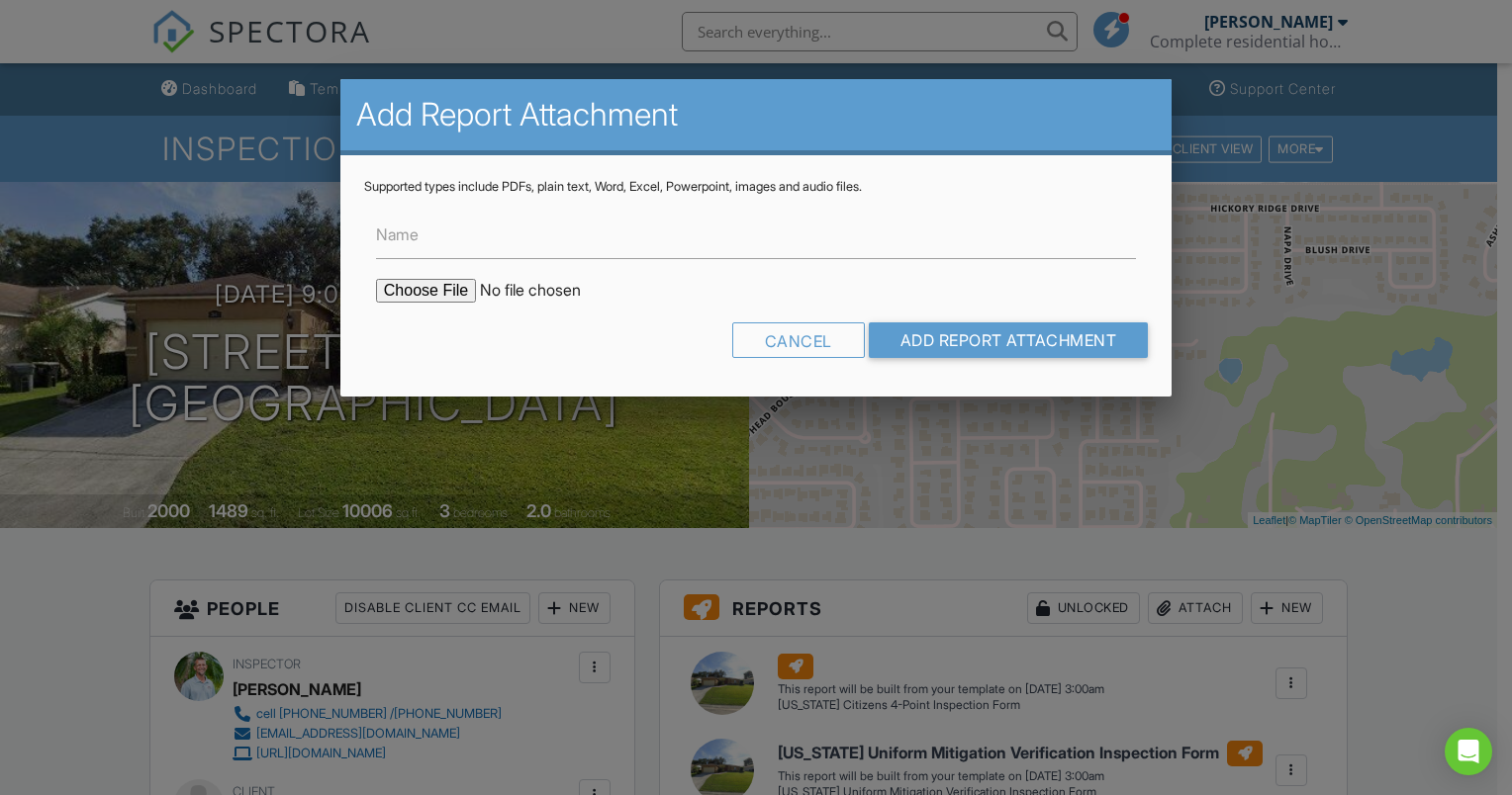
click at [429, 294] on input "file" at bounding box center [544, 291] width 337 height 24
type input "C:\fakepath\2645 Green Valley Permits.pdf"
click at [953, 341] on input "Add Report Attachment" at bounding box center [1009, 340] width 280 height 36
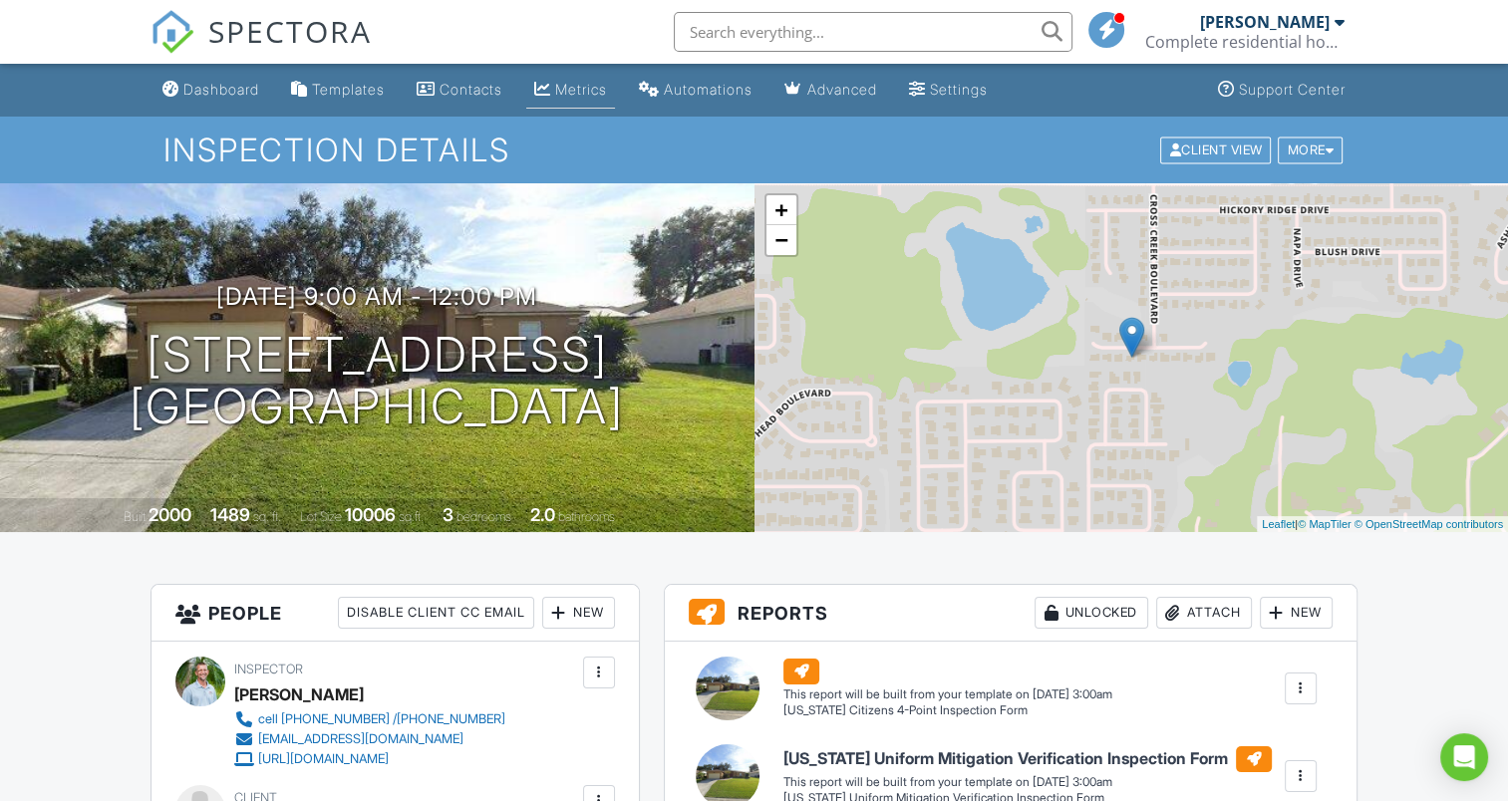
click at [572, 93] on div "Metrics" at bounding box center [581, 89] width 52 height 17
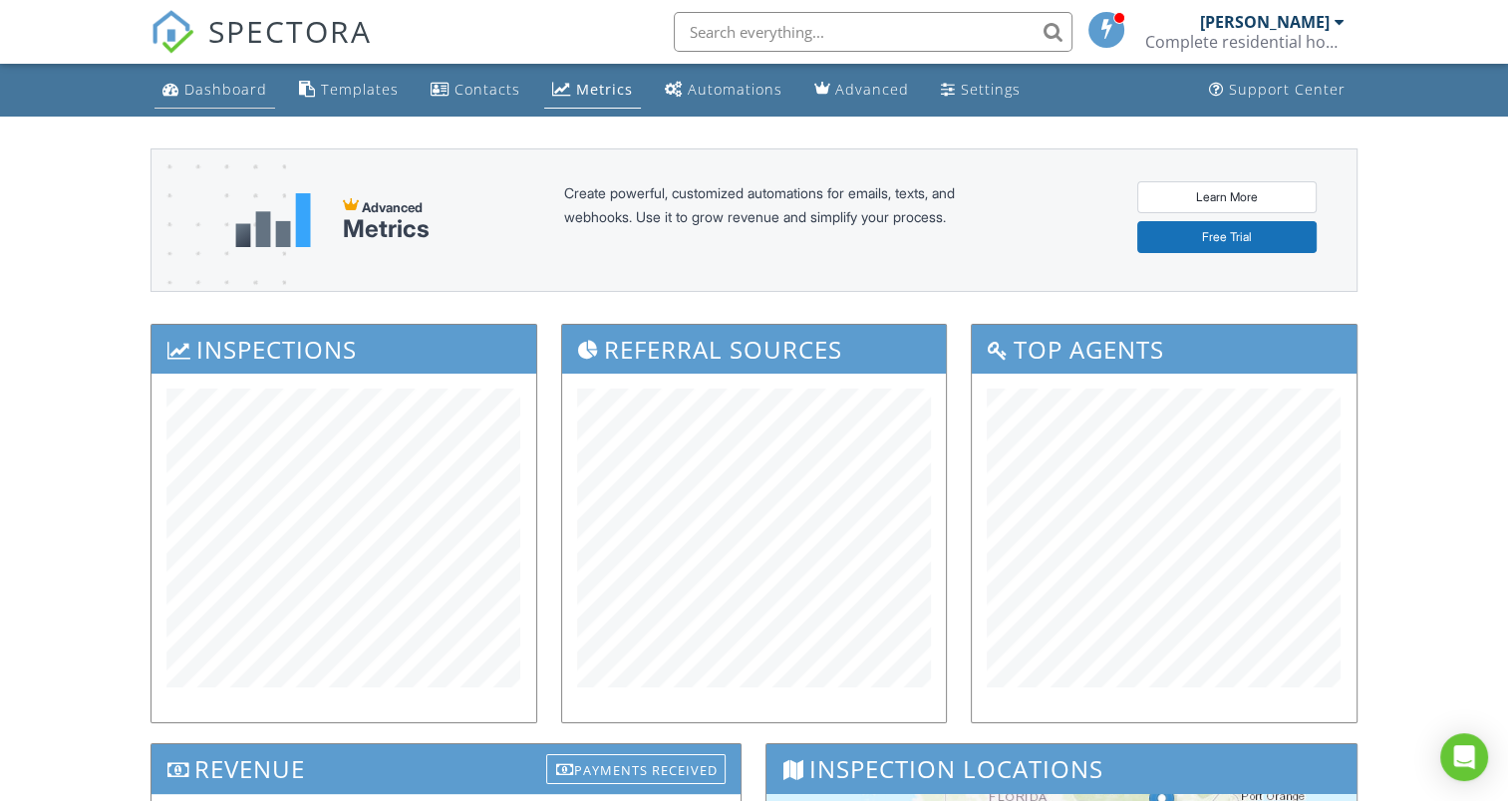
click at [230, 87] on div "Dashboard" at bounding box center [225, 89] width 83 height 19
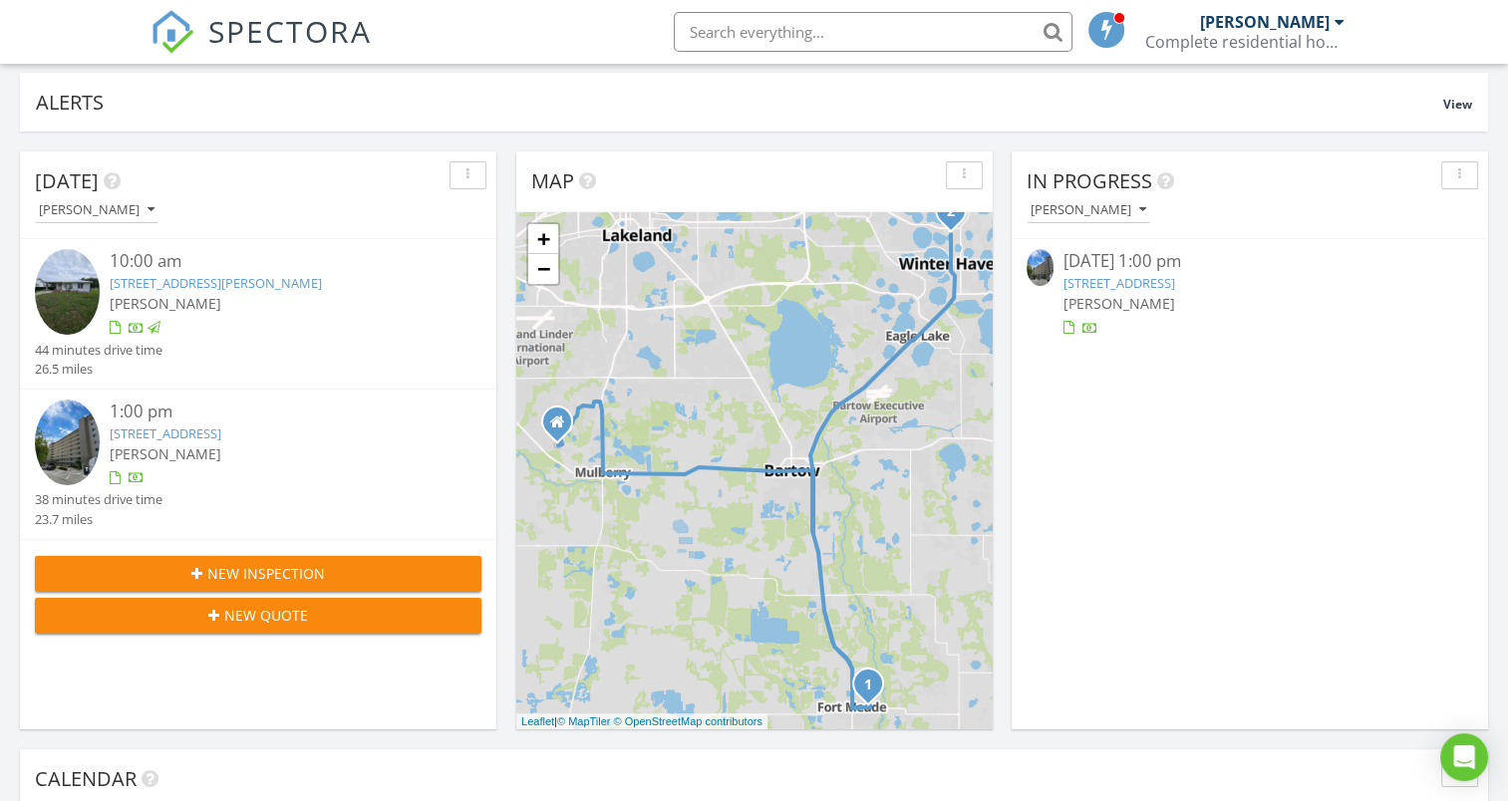
scroll to position [116, 0]
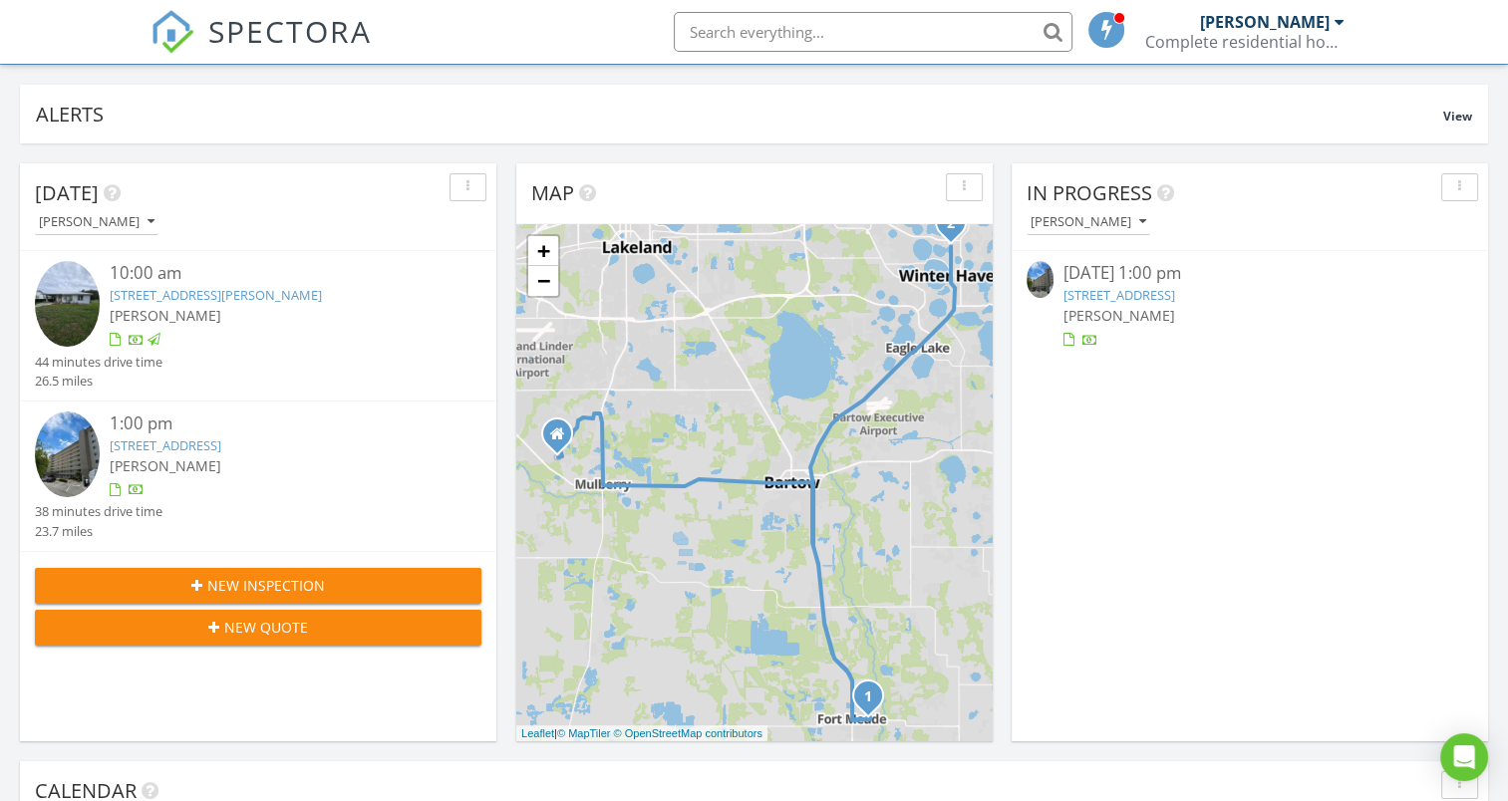
click at [1116, 295] on link "[STREET_ADDRESS]" at bounding box center [1119, 295] width 112 height 18
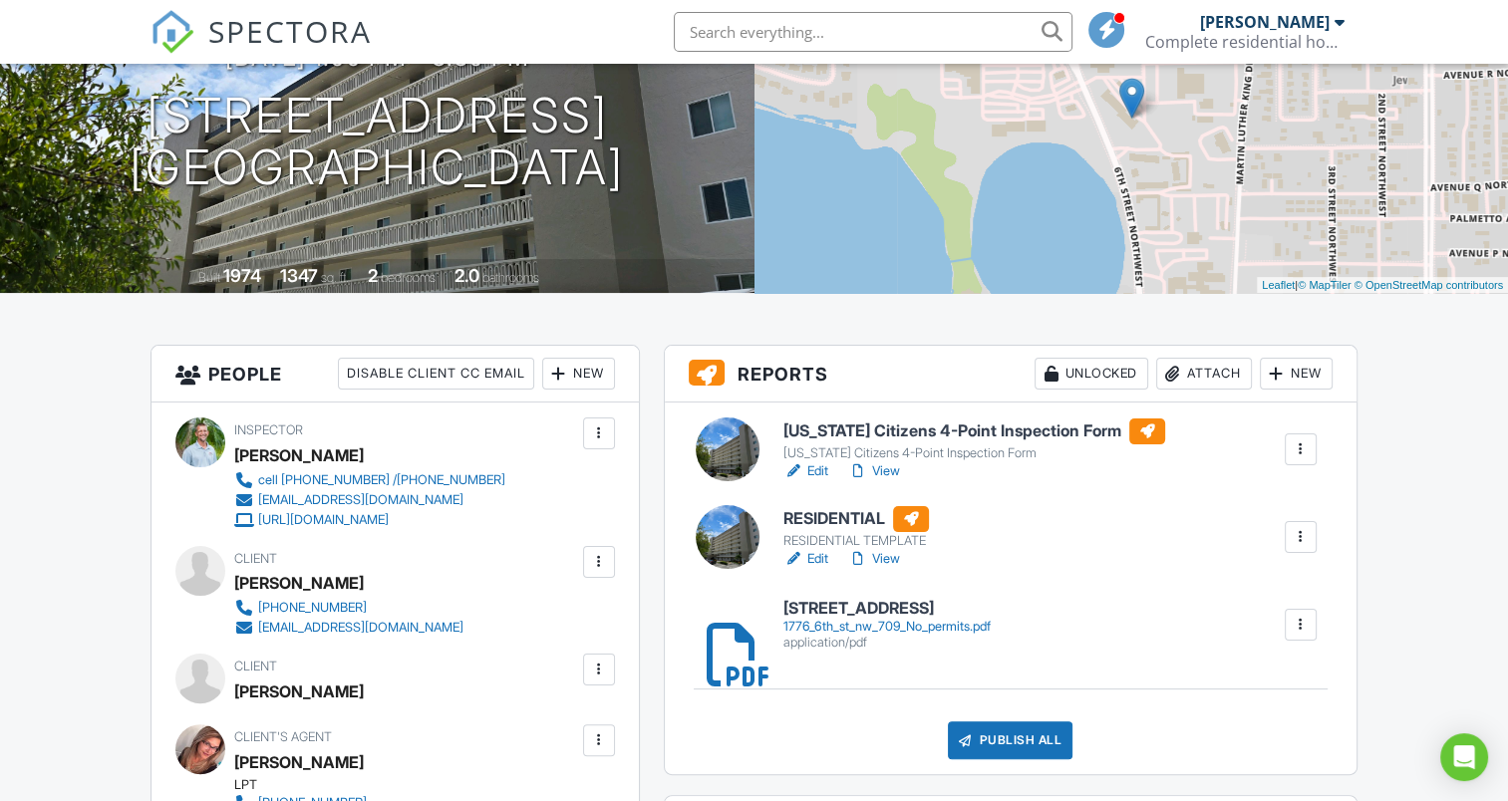
scroll to position [254, 0]
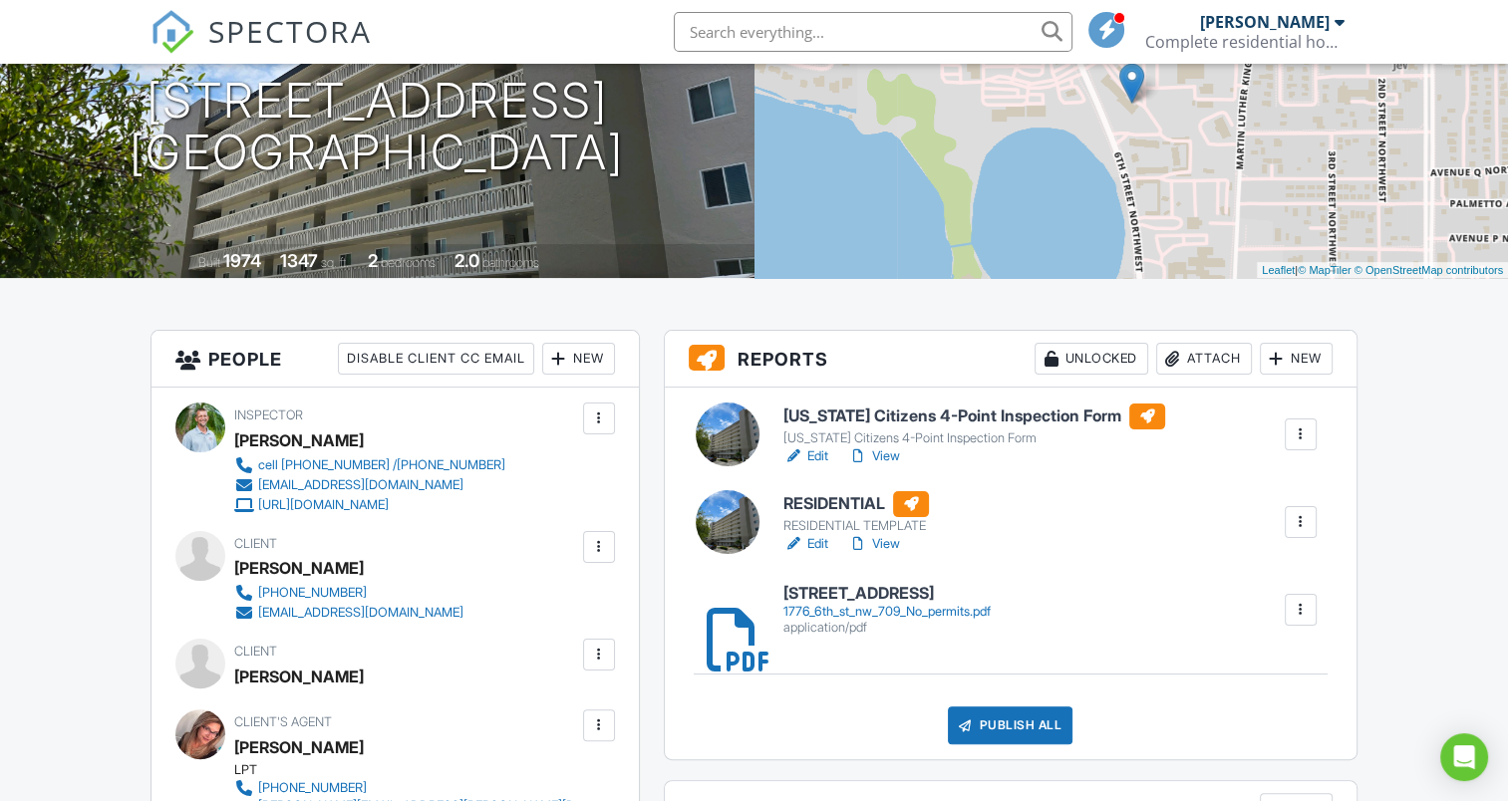
click at [817, 458] on link "Edit" at bounding box center [805, 456] width 45 height 20
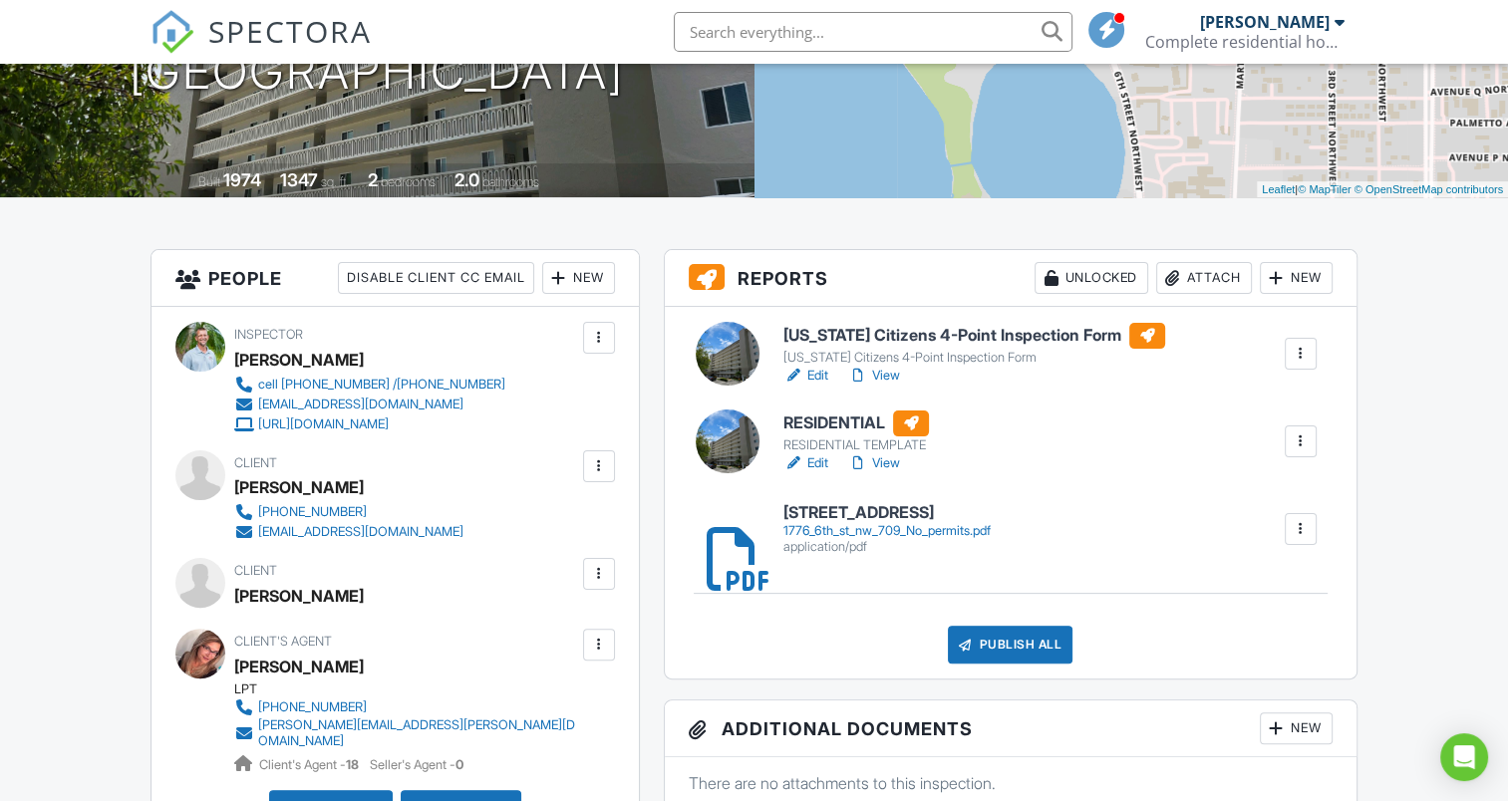
scroll to position [359, 0]
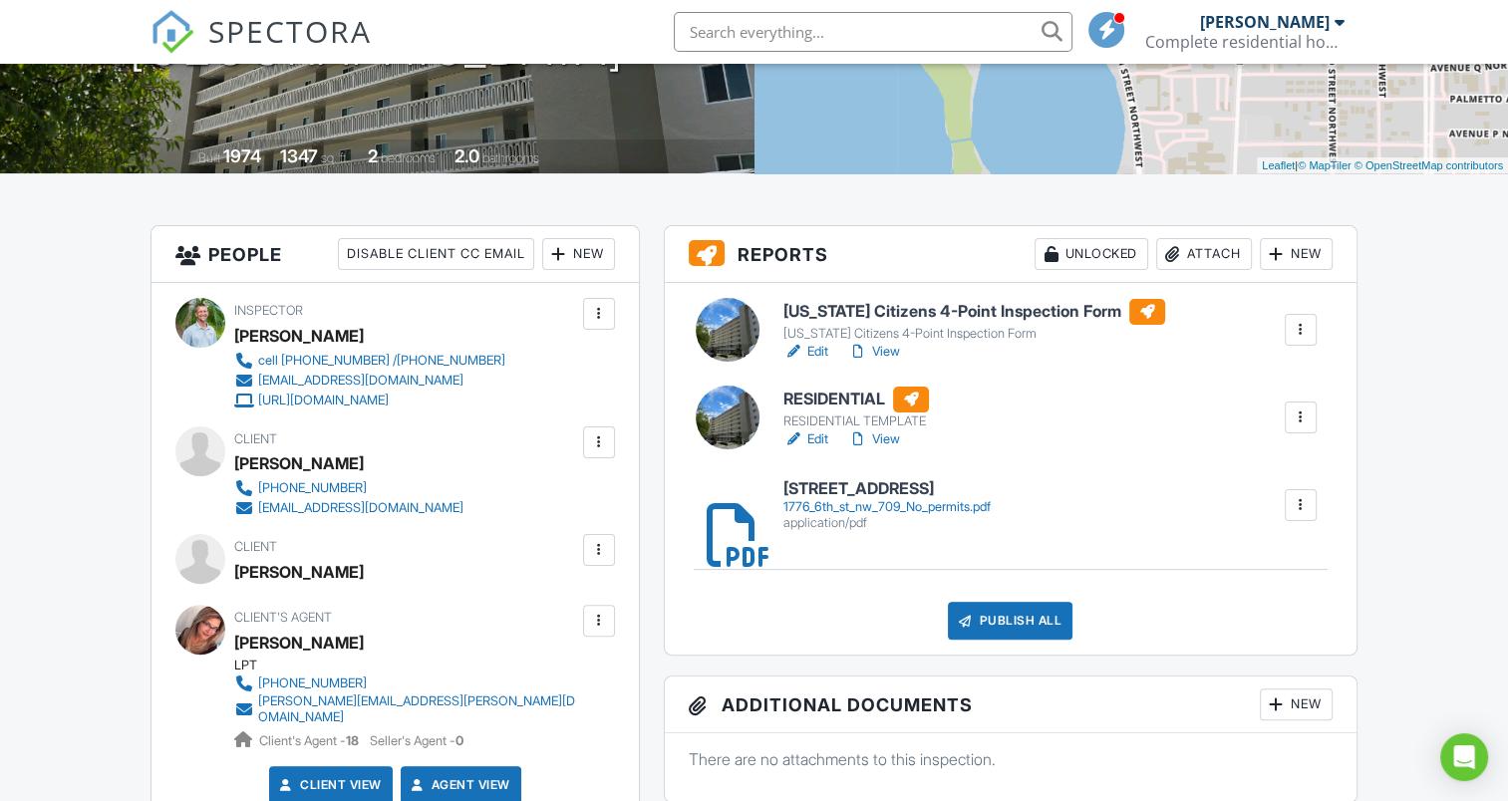
click at [809, 438] on link "Edit" at bounding box center [805, 440] width 45 height 20
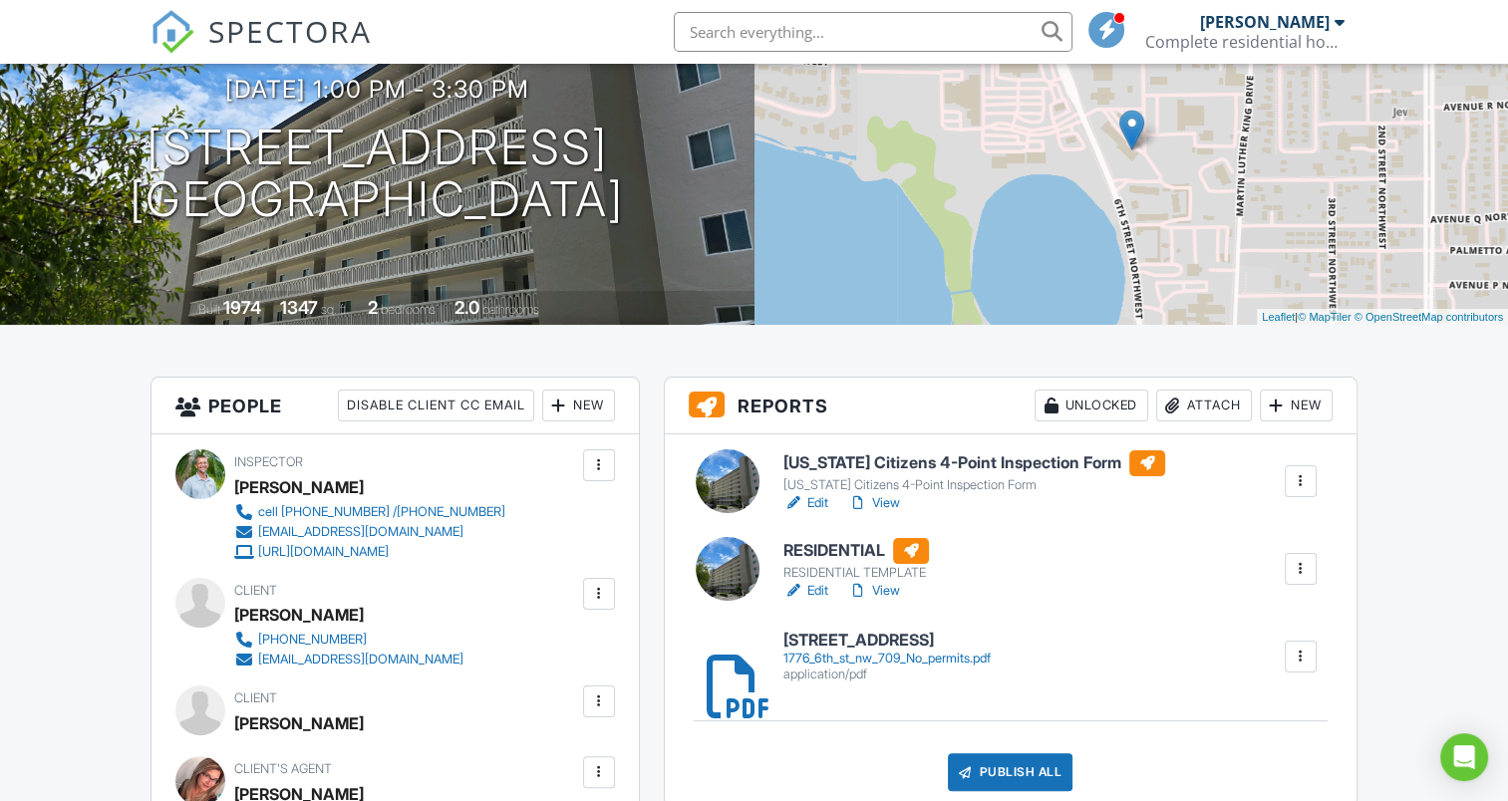
scroll to position [370, 0]
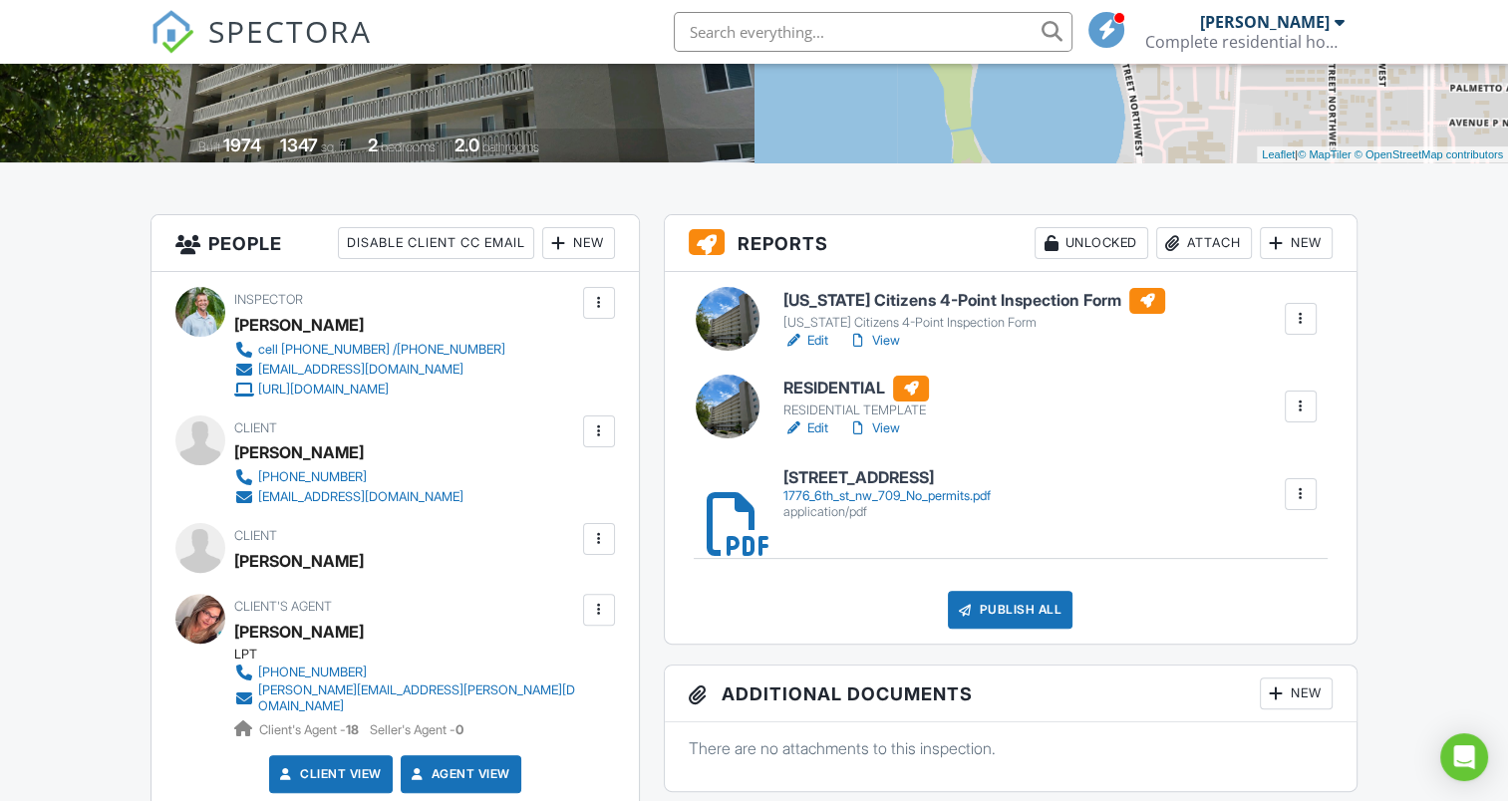
click at [892, 432] on link "View" at bounding box center [874, 429] width 52 height 20
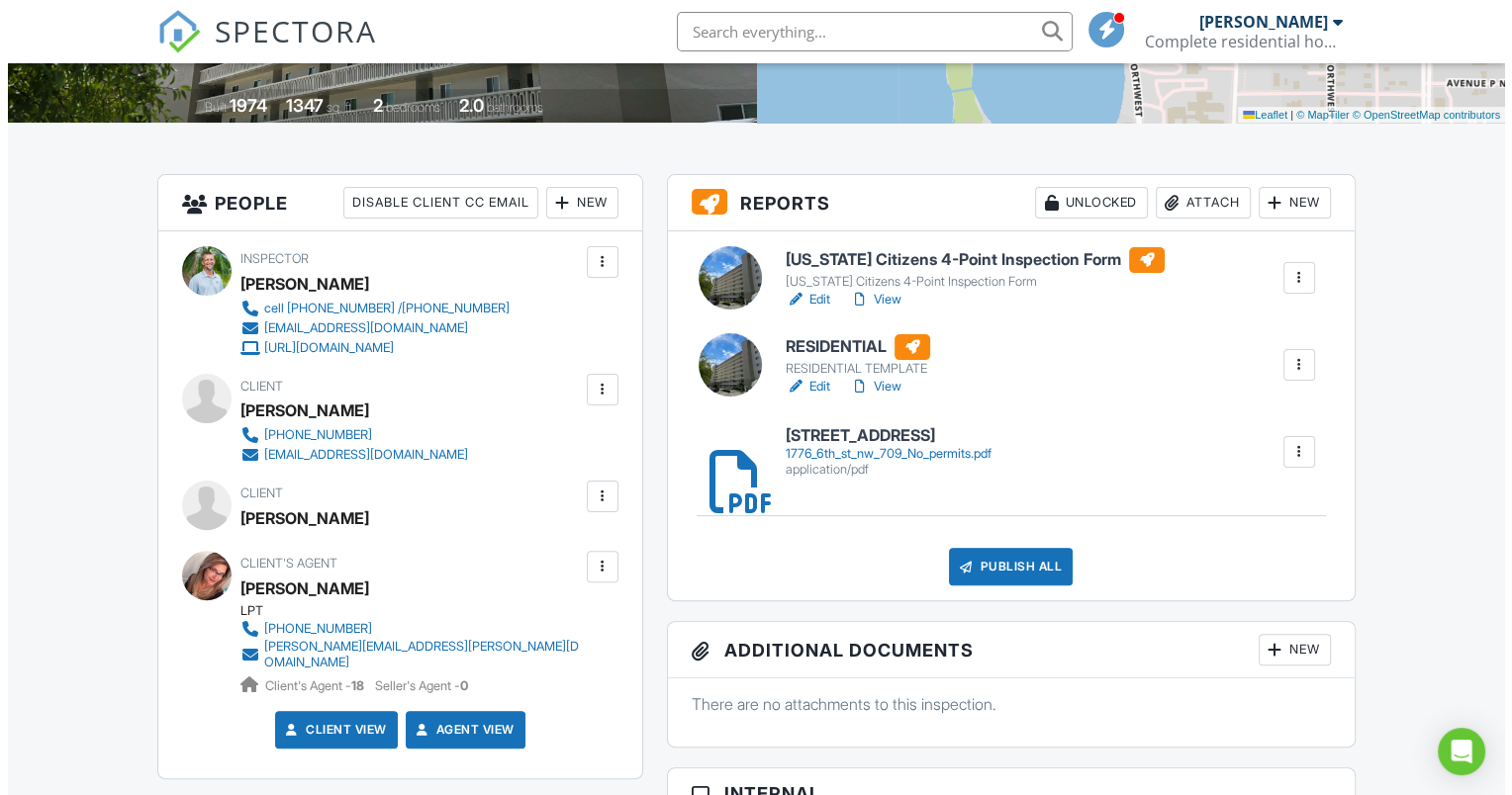
scroll to position [433, 0]
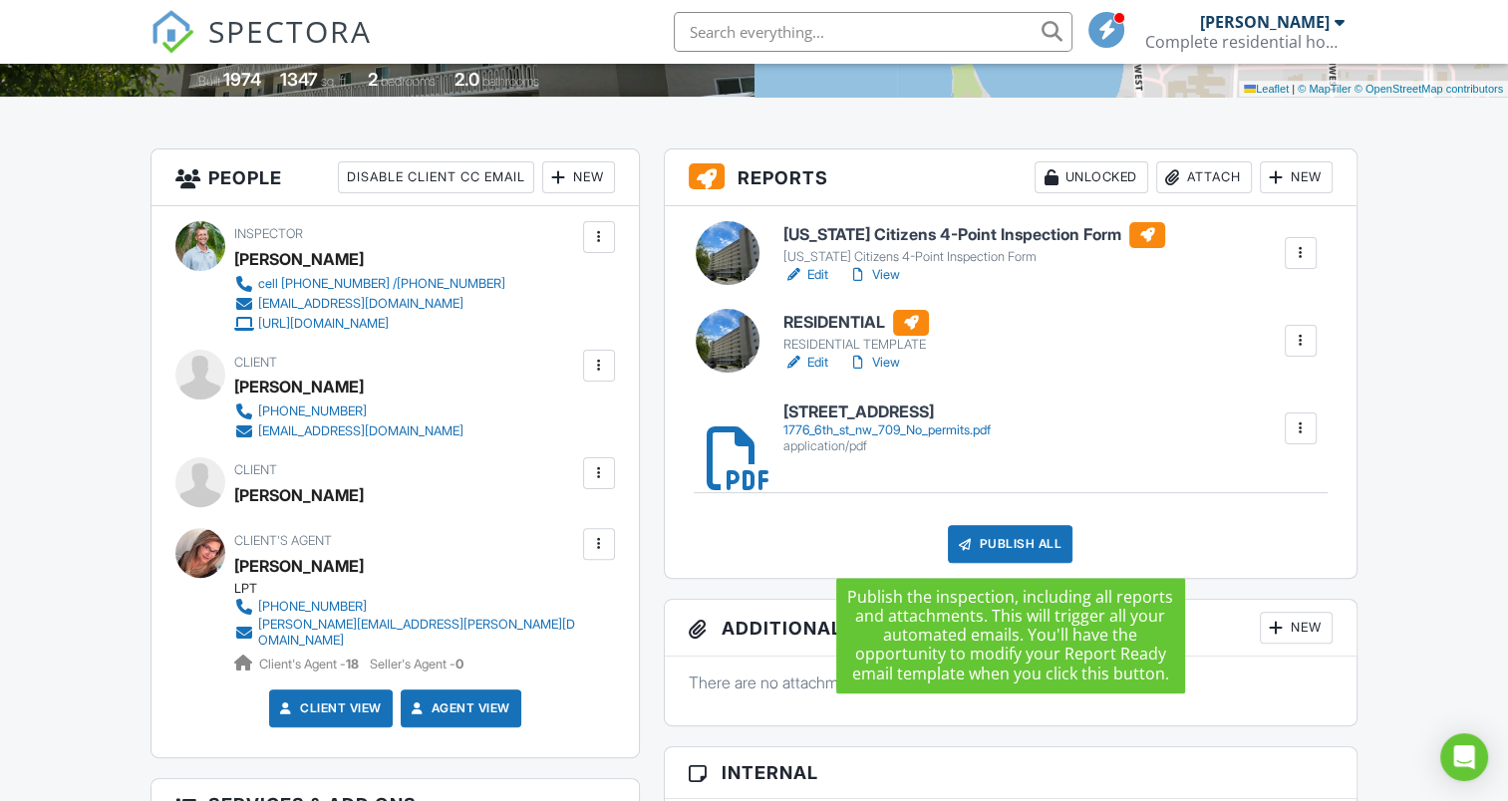
click at [1009, 543] on div "Publish All" at bounding box center [1010, 544] width 125 height 38
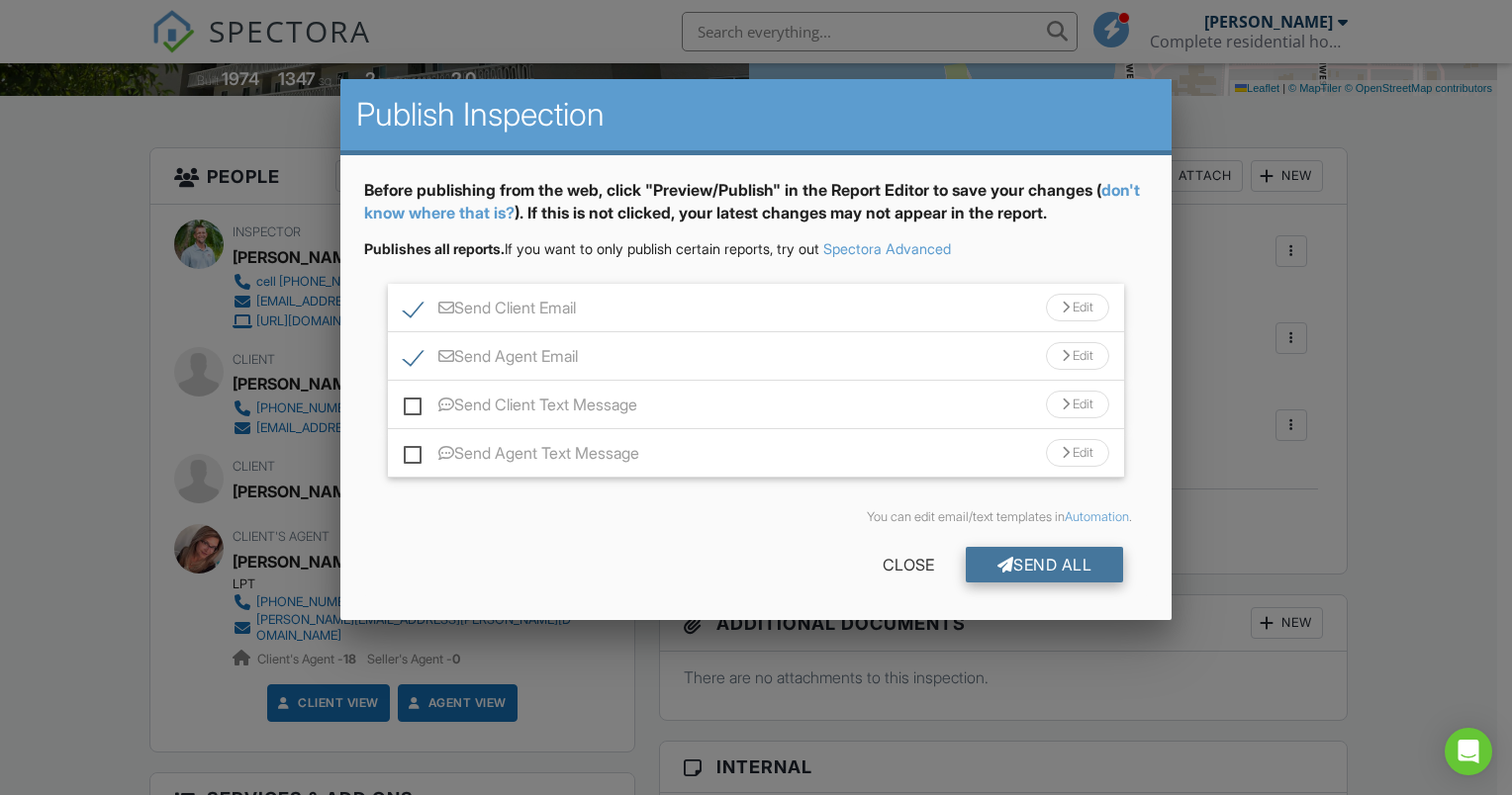
click at [1042, 558] on div "Send All" at bounding box center [1044, 565] width 158 height 36
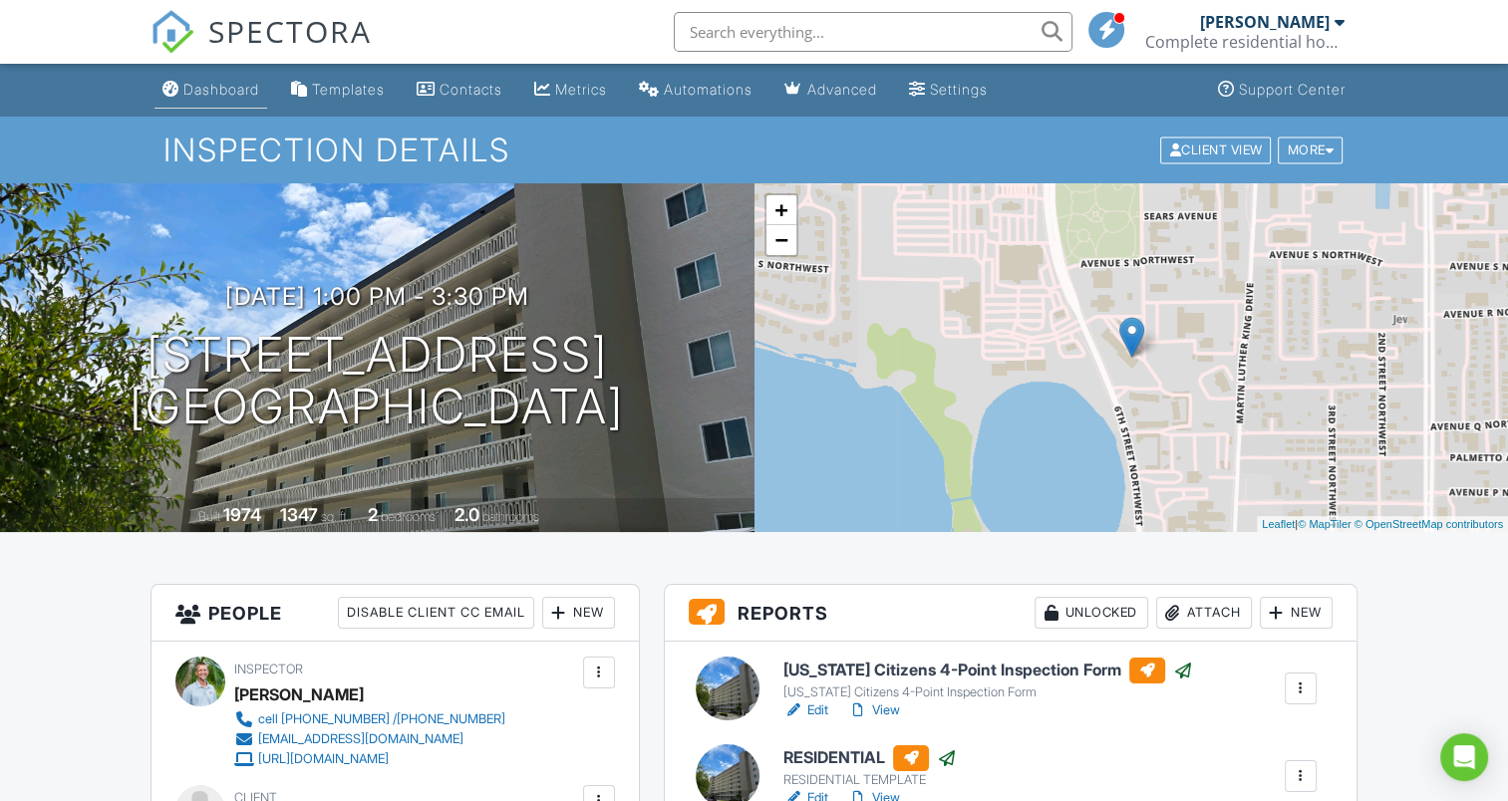
click at [215, 97] on div "Dashboard" at bounding box center [221, 89] width 76 height 17
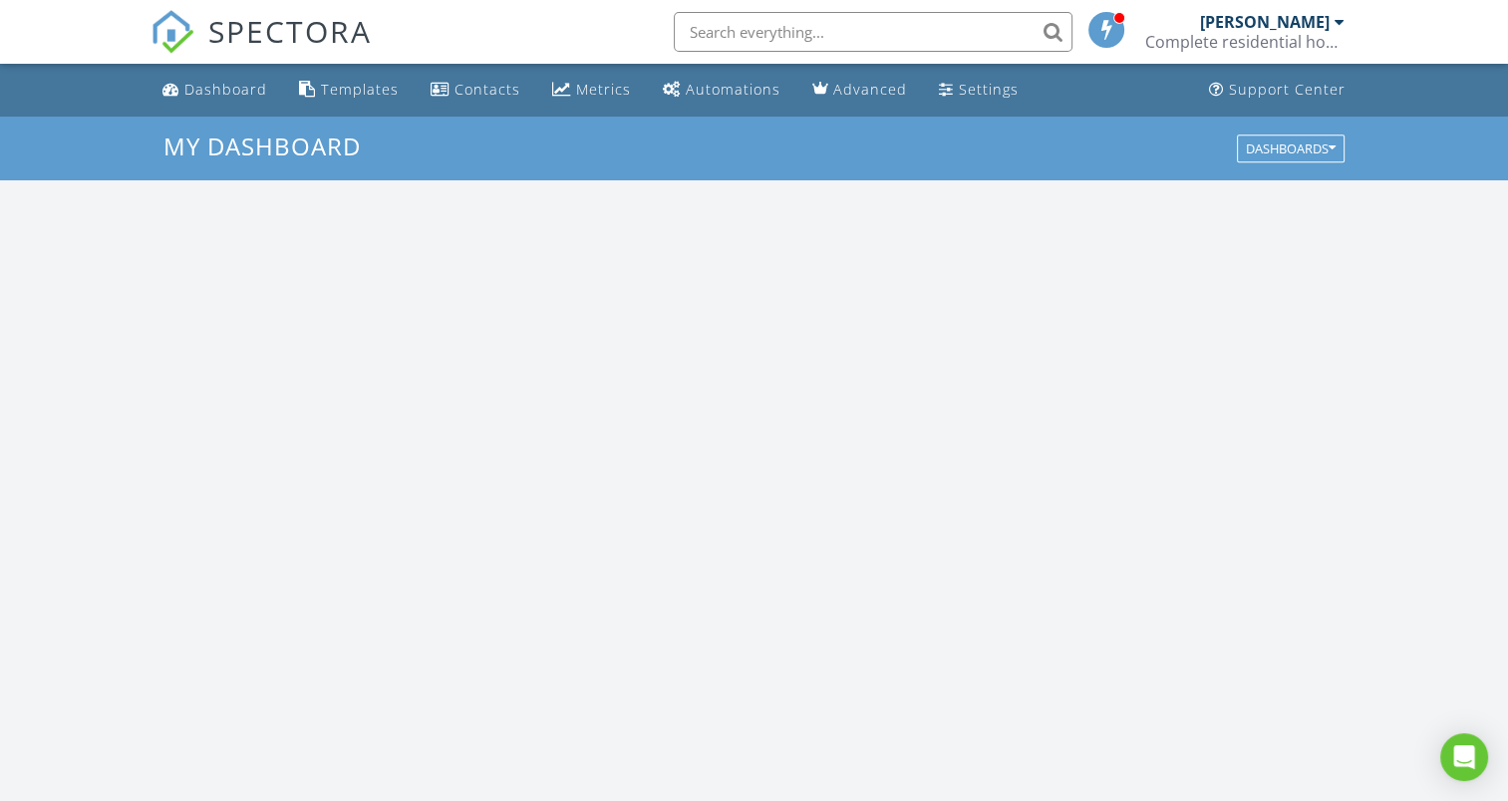
scroll to position [1845, 1539]
